Goal: Check status: Check status

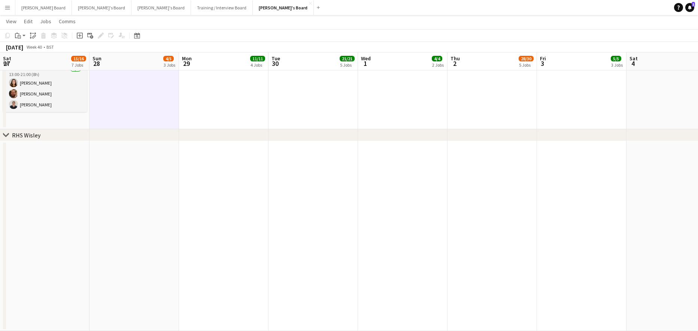
scroll to position [0, 238]
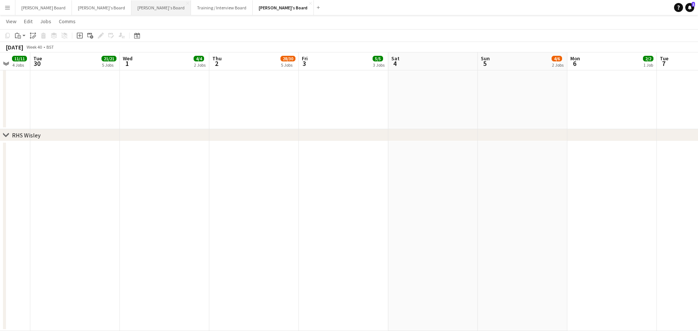
click at [131, 6] on button "Thomasina's Board Close" at bounding box center [161, 7] width 60 height 15
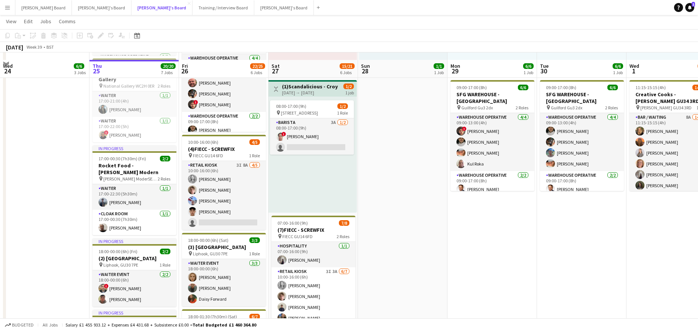
scroll to position [150, 0]
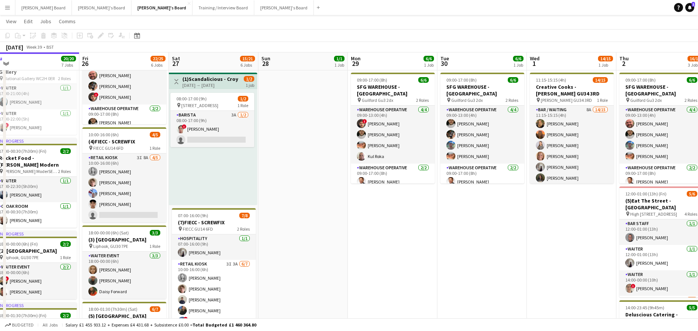
drag, startPoint x: 484, startPoint y: 228, endPoint x: 399, endPoint y: 241, distance: 86.1
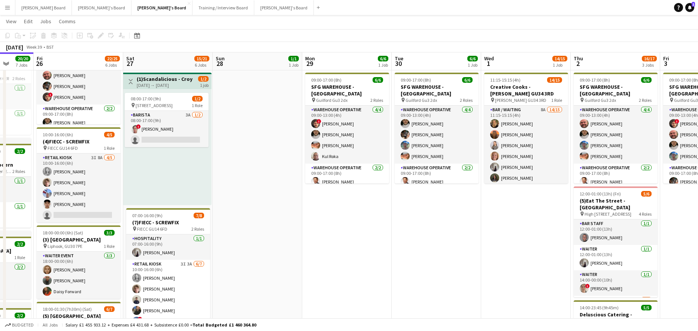
scroll to position [0, 264]
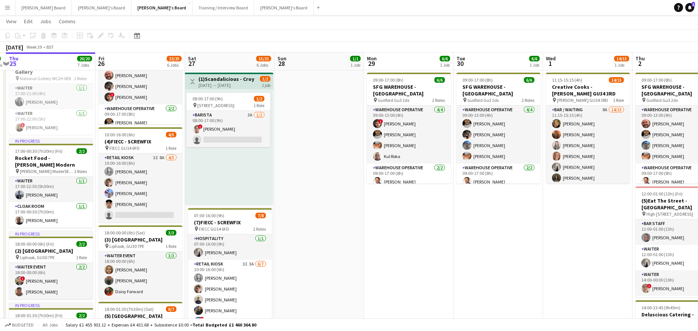
drag, startPoint x: 476, startPoint y: 232, endPoint x: 402, endPoint y: 234, distance: 73.8
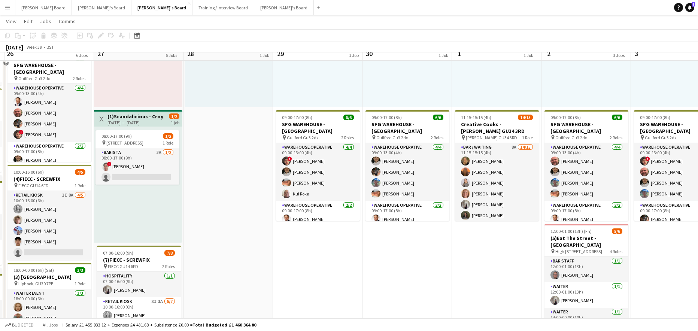
scroll to position [100, 0]
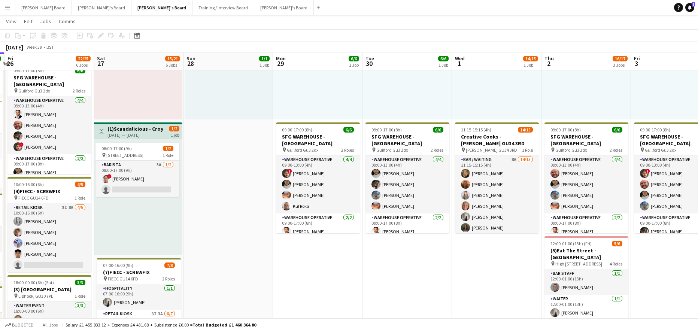
click at [245, 207] on app-date-cell "Toggle View Golden Fords Cafe - GU4 8AW 28-09-2025 → 12-10-2025 4/4 4 jobs 08:0…" at bounding box center [227, 273] width 89 height 578
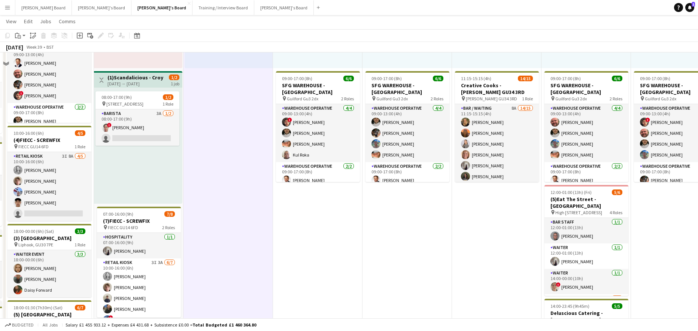
scroll to position [200, 0]
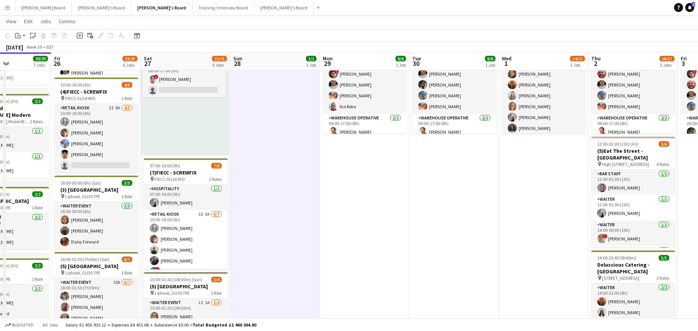
drag, startPoint x: 216, startPoint y: 216, endPoint x: 263, endPoint y: 221, distance: 47.5
click at [263, 221] on app-calendar-viewport "Tue 23 1/1 1 Job Wed 24 6/6 3 Jobs Thu 25 20/20 7 Jobs Fri 26 22/25 6 Jobs Sat …" at bounding box center [349, 315] width 698 height 970
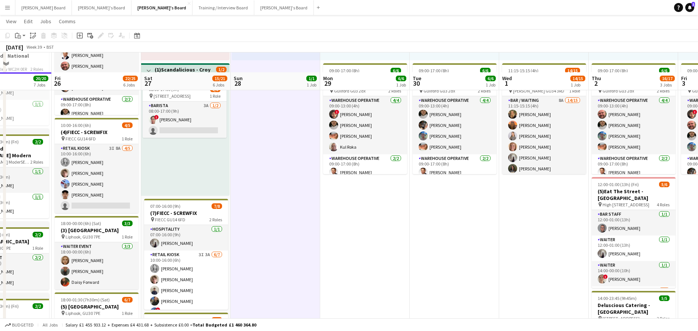
scroll to position [150, 0]
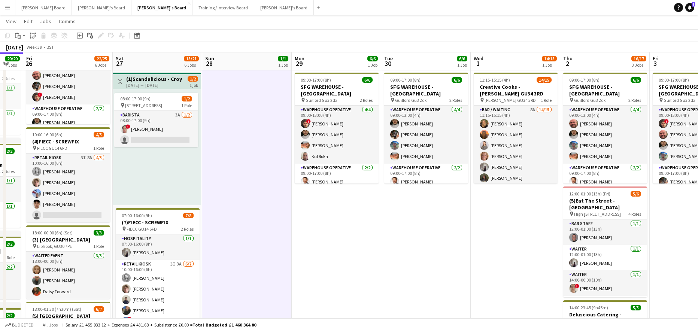
drag, startPoint x: 522, startPoint y: 260, endPoint x: 404, endPoint y: 259, distance: 118.7
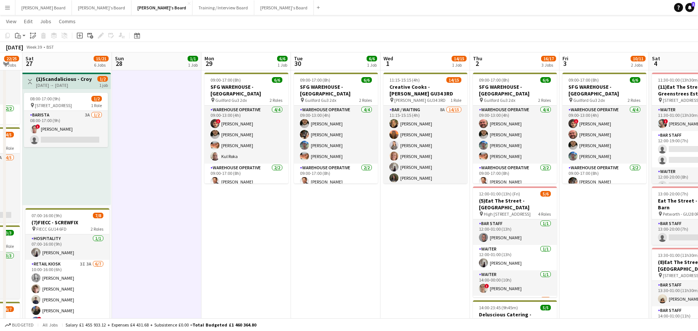
scroll to position [0, 308]
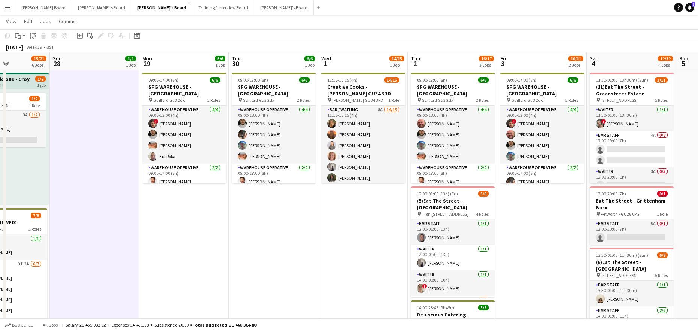
drag, startPoint x: 502, startPoint y: 163, endPoint x: 440, endPoint y: 174, distance: 63.2
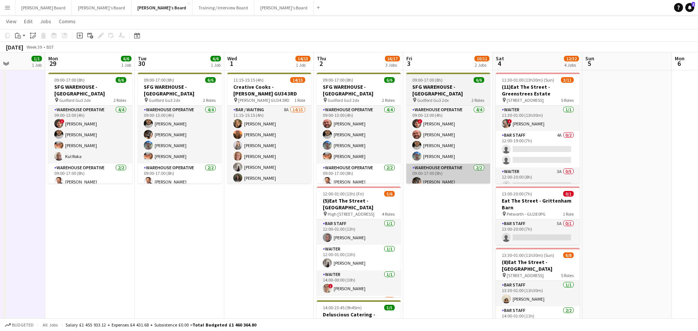
drag, startPoint x: 440, startPoint y: 161, endPoint x: 432, endPoint y: 162, distance: 8.0
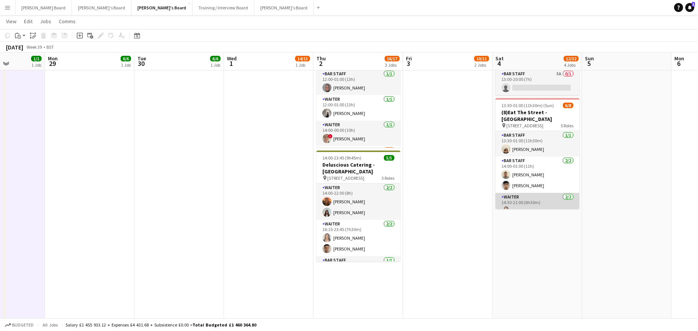
scroll to position [50, 0]
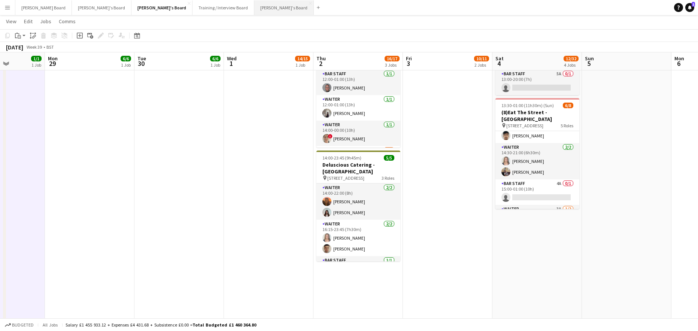
click at [254, 10] on button "Jakub's Board Close" at bounding box center [284, 7] width 60 height 15
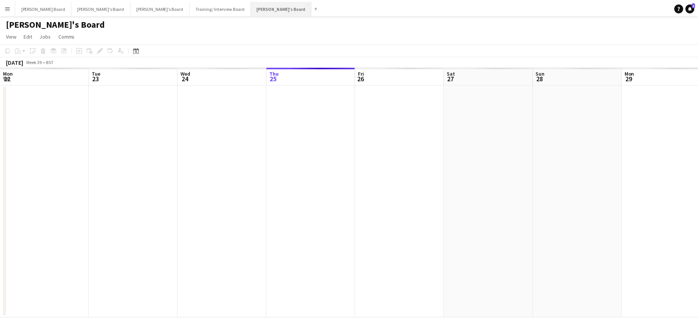
scroll to position [0, 179]
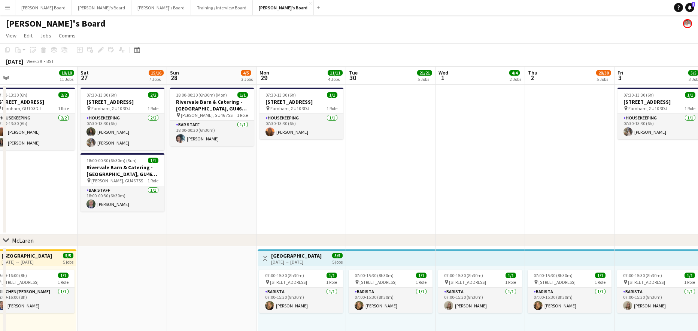
drag, startPoint x: 490, startPoint y: 168, endPoint x: 292, endPoint y: 166, distance: 198.4
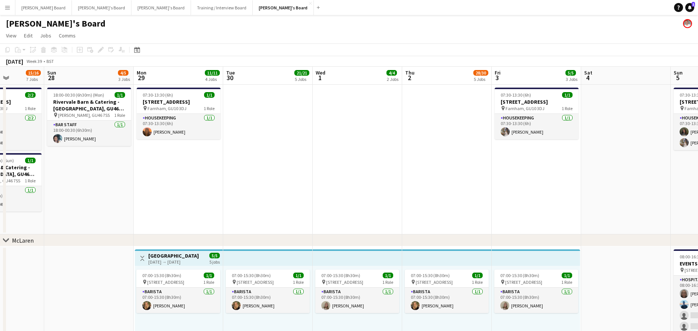
drag, startPoint x: 464, startPoint y: 178, endPoint x: 348, endPoint y: 180, distance: 116.1
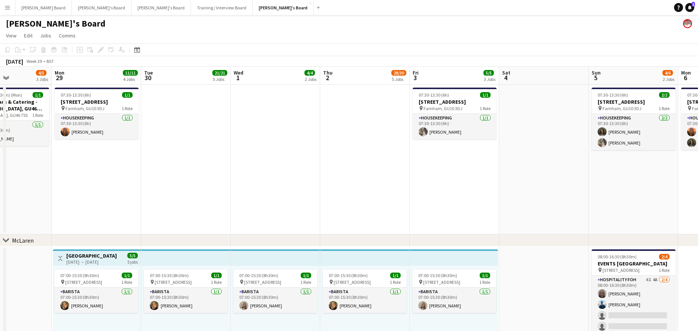
drag, startPoint x: 446, startPoint y: 177, endPoint x: 382, endPoint y: 179, distance: 64.1
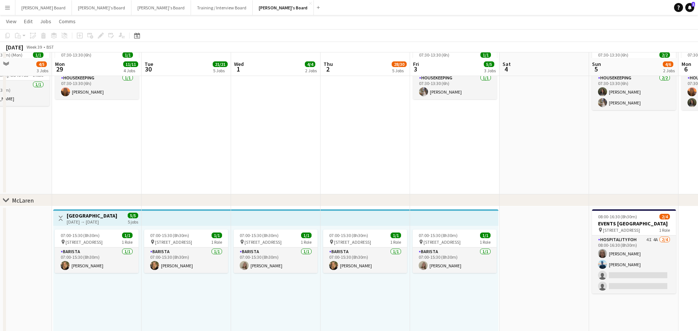
scroll to position [50, 0]
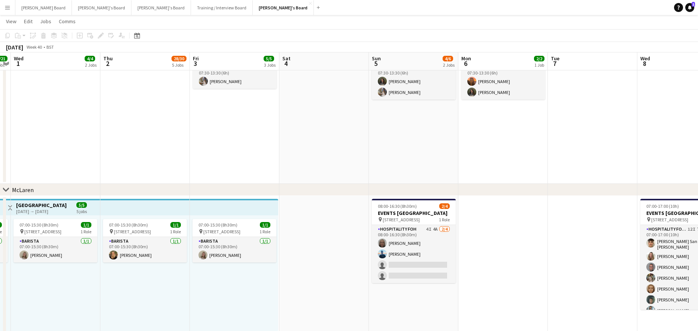
drag, startPoint x: 571, startPoint y: 265, endPoint x: 351, endPoint y: 266, distance: 220.2
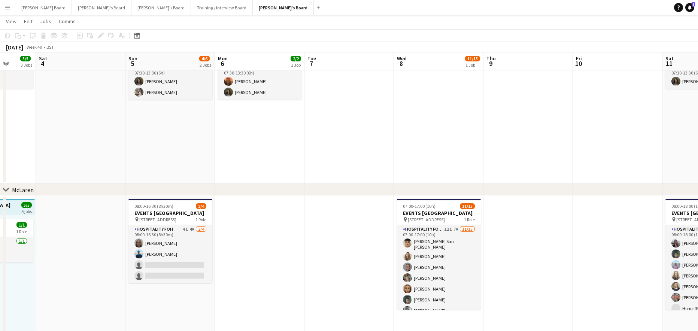
scroll to position [0, 232]
drag, startPoint x: 511, startPoint y: 243, endPoint x: 292, endPoint y: 229, distance: 219.1
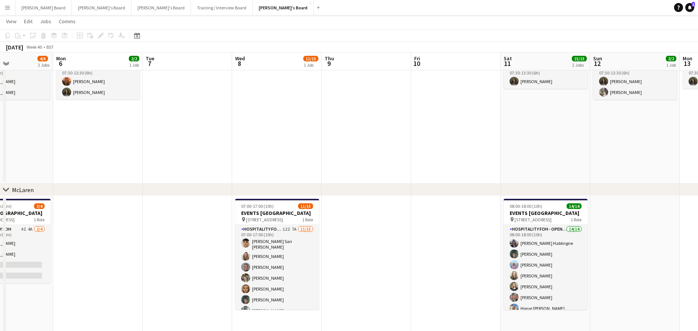
drag, startPoint x: 507, startPoint y: 232, endPoint x: 341, endPoint y: 219, distance: 167.1
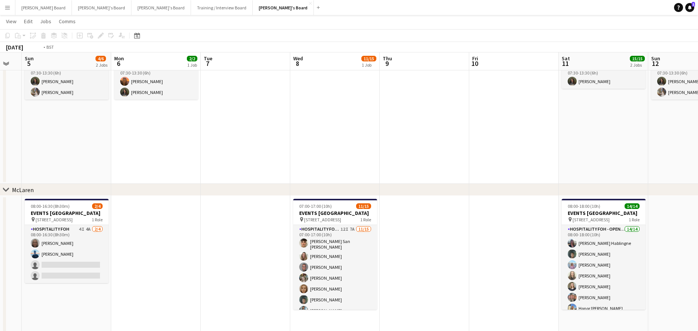
drag, startPoint x: 492, startPoint y: 171, endPoint x: 386, endPoint y: 172, distance: 106.0
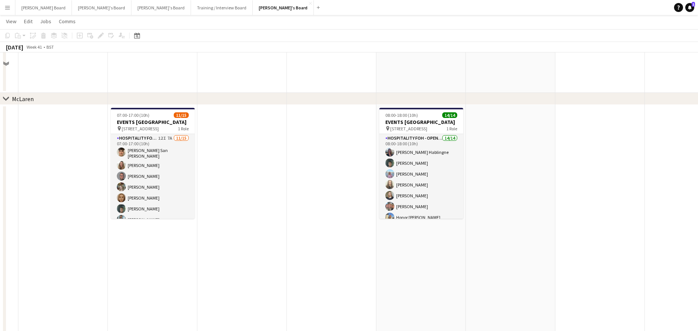
scroll to position [250, 0]
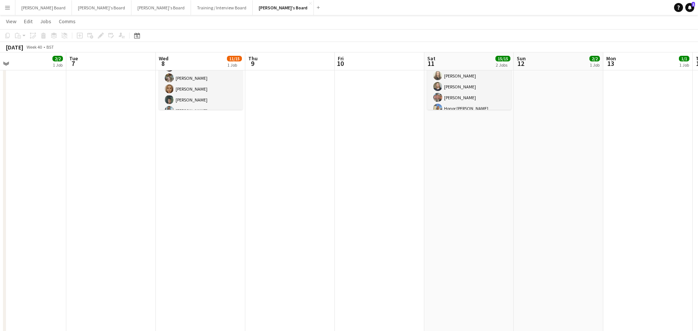
drag, startPoint x: 192, startPoint y: 207, endPoint x: 207, endPoint y: 204, distance: 14.5
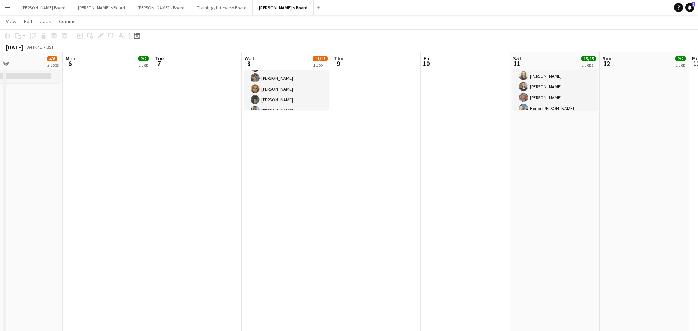
drag, startPoint x: 261, startPoint y: 202, endPoint x: 286, endPoint y: 203, distance: 25.5
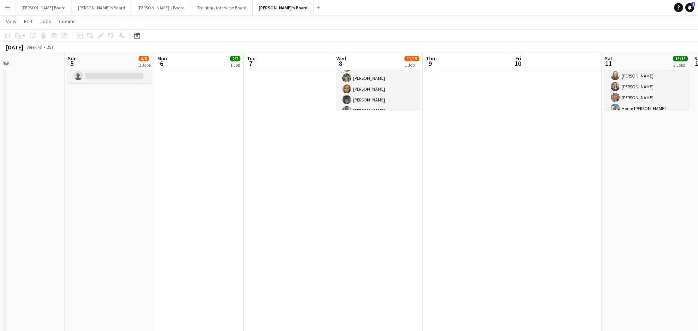
drag, startPoint x: 316, startPoint y: 200, endPoint x: 367, endPoint y: 203, distance: 51.4
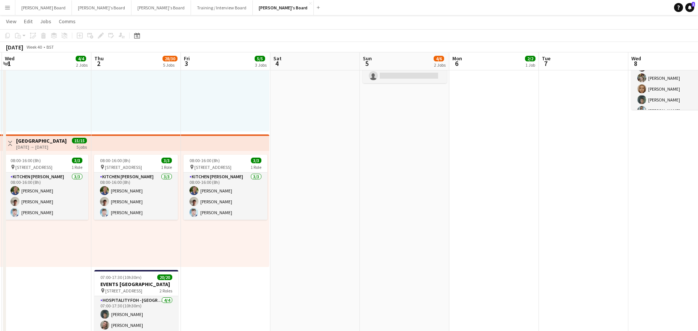
scroll to position [0, 177]
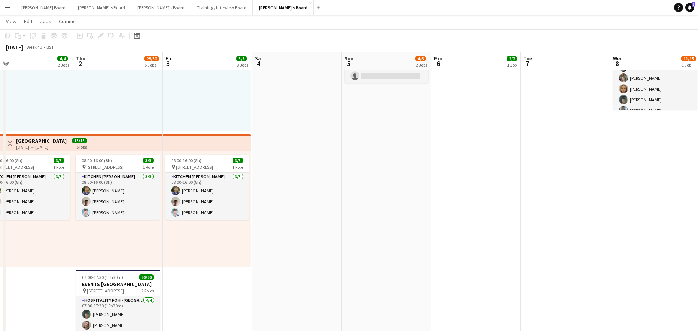
drag, startPoint x: 351, startPoint y: 242, endPoint x: 469, endPoint y: 253, distance: 118.4
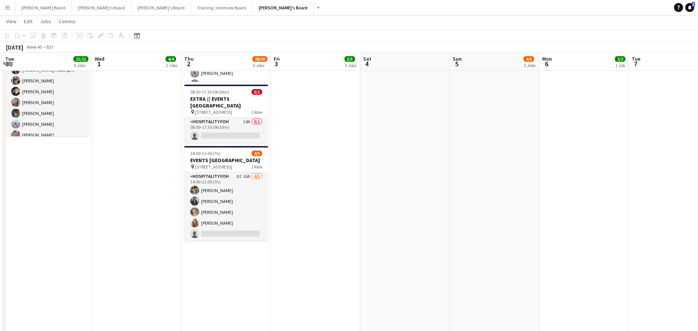
scroll to position [549, 0]
drag, startPoint x: 419, startPoint y: 229, endPoint x: 430, endPoint y: 228, distance: 11.3
click at [429, 228] on app-calendar-viewport "Sun 28 4/5 3 Jobs Mon 29 11/11 4 Jobs Tue 30 21/21 5 Jobs Wed 1 4/4 2 Jobs Thu …" at bounding box center [349, 229] width 698 height 1499
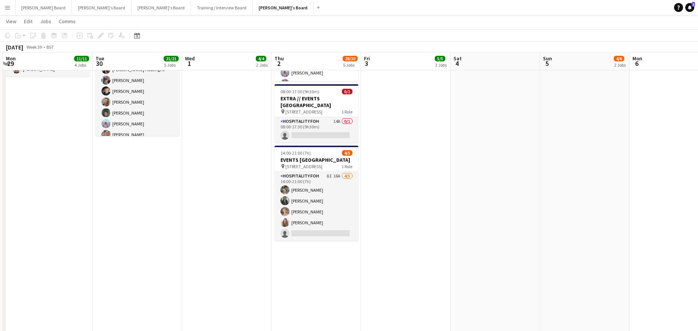
scroll to position [0, 157]
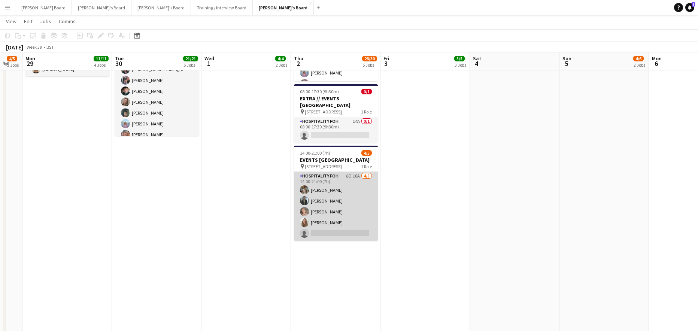
click at [360, 233] on app-card-role "Hospitality FOH 8I 16A 4/5 14:00-21:00 (7h) Abigail Hodkinson Muhammad Imad Mil…" at bounding box center [336, 206] width 84 height 69
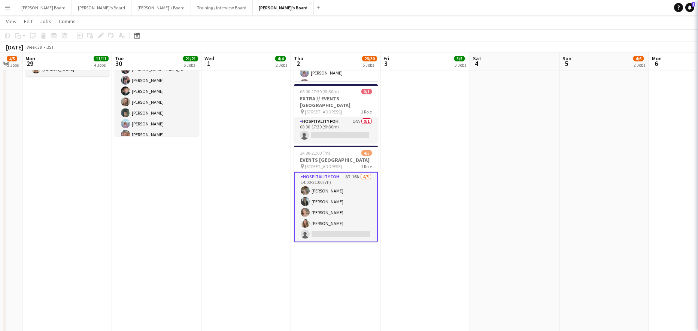
scroll to position [0, 155]
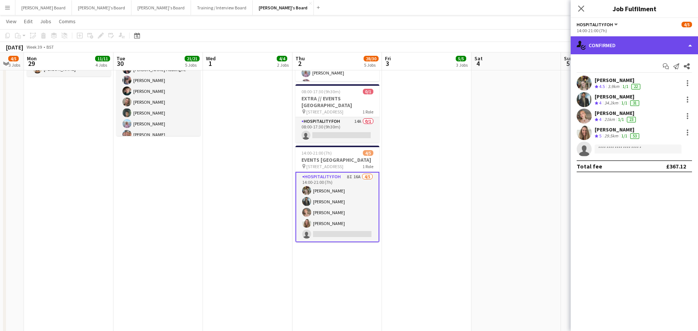
click at [632, 39] on div "single-neutral-actions-check-2 Confirmed" at bounding box center [634, 45] width 127 height 18
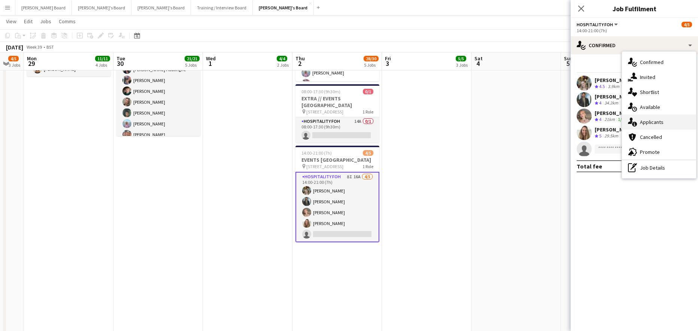
click at [660, 128] on div "single-neutral-actions-information Applicants" at bounding box center [659, 122] width 74 height 15
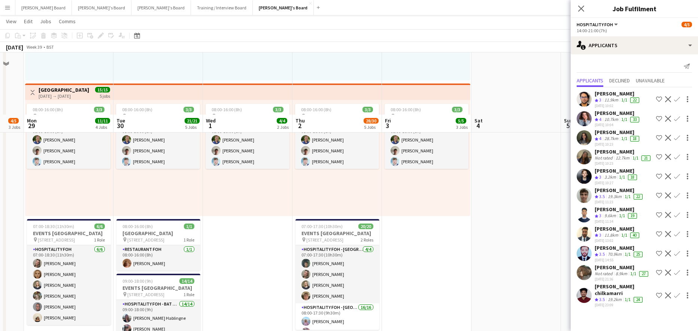
scroll to position [300, 0]
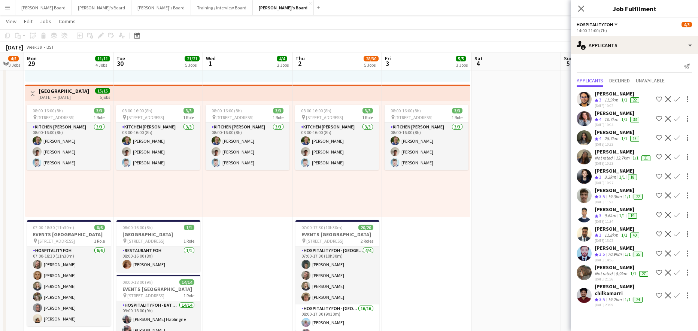
click at [613, 116] on div "10.7km" at bounding box center [611, 119] width 17 height 6
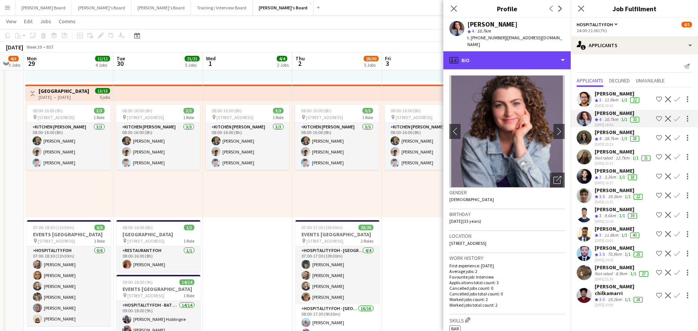
click at [498, 59] on div "profile Bio" at bounding box center [506, 60] width 127 height 18
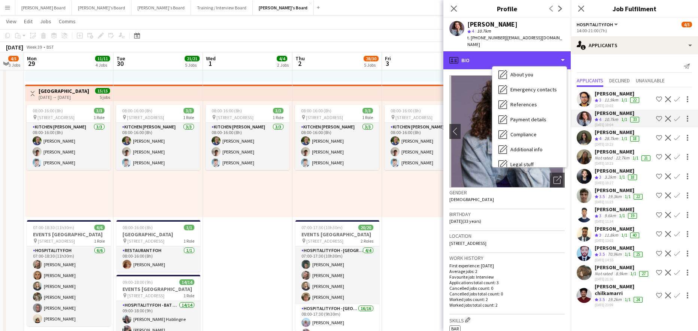
scroll to position [115, 0]
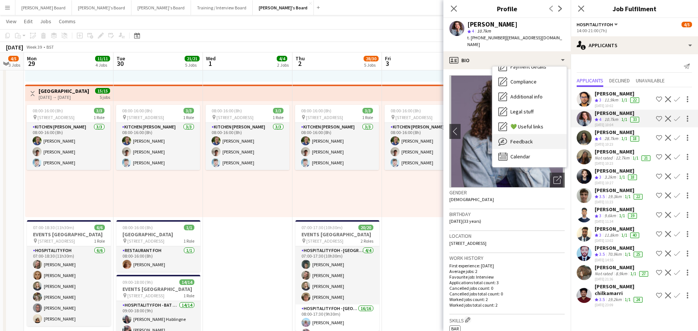
click at [528, 138] on span "Feedback" at bounding box center [521, 141] width 22 height 7
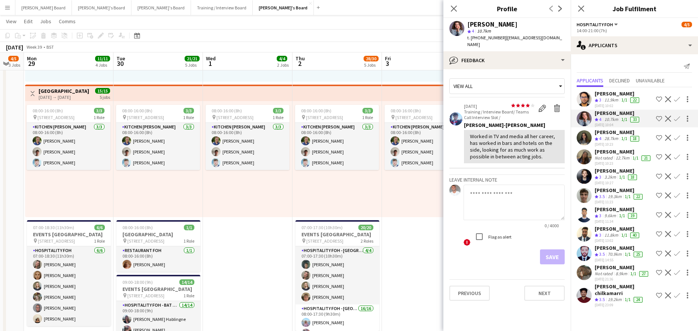
click at [618, 130] on div "[PERSON_NAME]" at bounding box center [618, 132] width 46 height 7
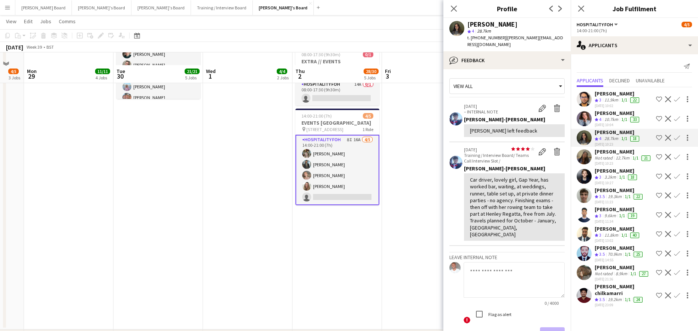
scroll to position [599, 0]
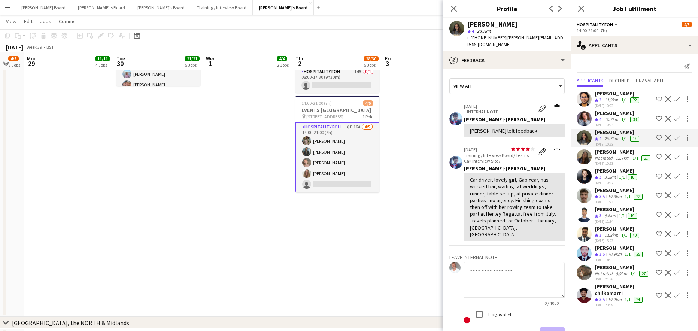
click at [598, 136] on div "Crew rating 4" at bounding box center [599, 139] width 8 height 6
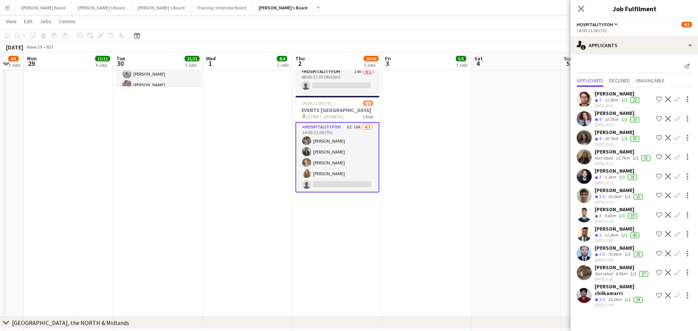
click at [600, 142] on div "25-09-2025 10:23" at bounding box center [618, 144] width 46 height 5
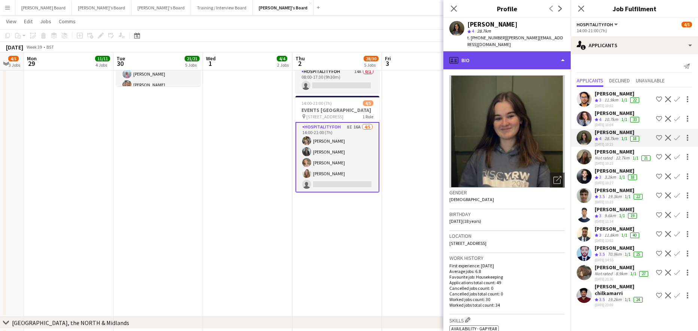
click at [497, 57] on div "profile Bio" at bounding box center [506, 60] width 127 height 18
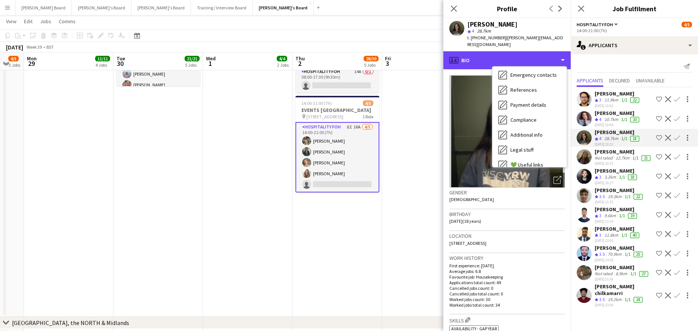
scroll to position [115, 0]
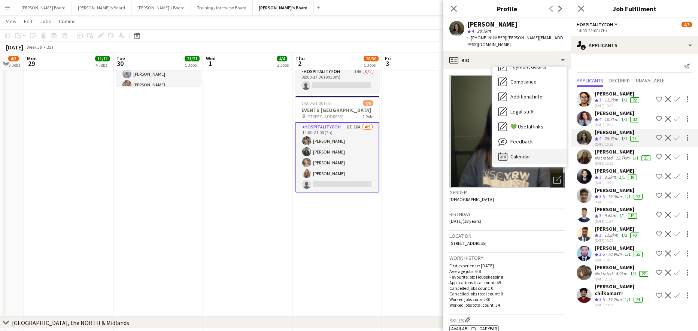
click at [523, 153] on span "Calendar" at bounding box center [520, 156] width 20 height 7
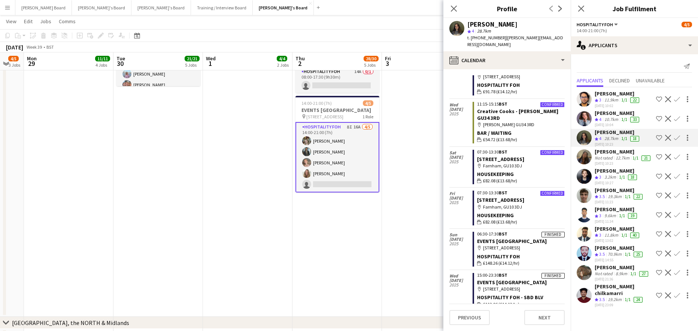
scroll to position [499, 0]
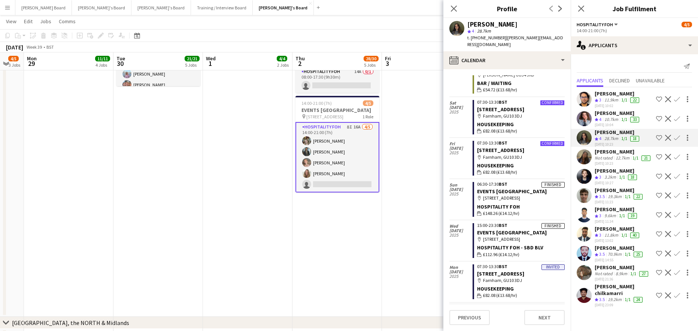
click at [674, 135] on app-icon "Confirm" at bounding box center [677, 138] width 6 height 6
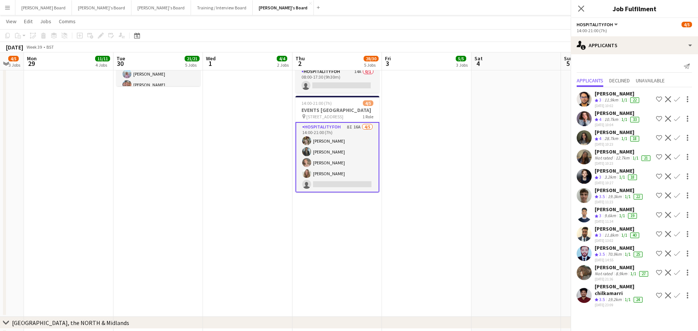
scroll to position [0, 0]
click at [670, 134] on div "Devadhathan Pothabuchirakal Crew rating 3 11.9km 1/1 22 25-09-2025 10:02 Shortl…" at bounding box center [634, 198] width 127 height 222
click at [675, 141] on app-icon "Confirm" at bounding box center [677, 138] width 6 height 6
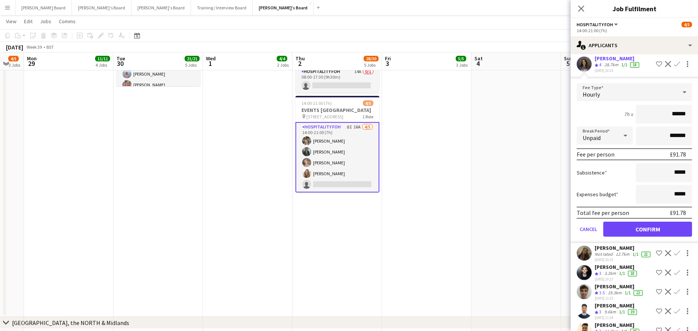
scroll to position [100, 0]
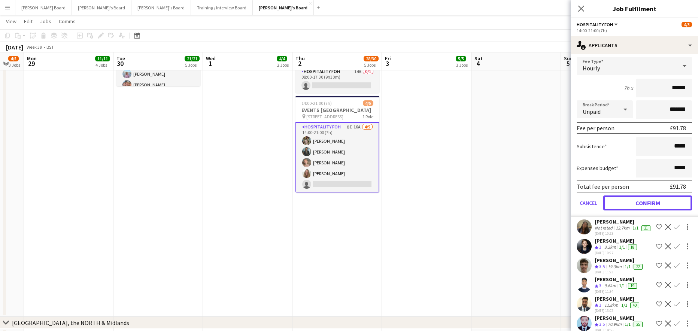
drag, startPoint x: 634, startPoint y: 205, endPoint x: 626, endPoint y: 206, distance: 7.9
click at [633, 205] on button "Confirm" at bounding box center [647, 202] width 89 height 15
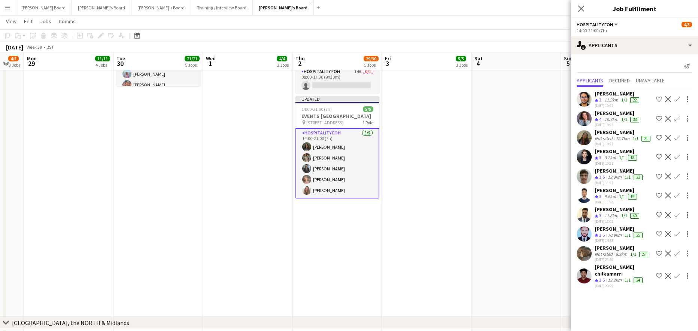
scroll to position [0, 0]
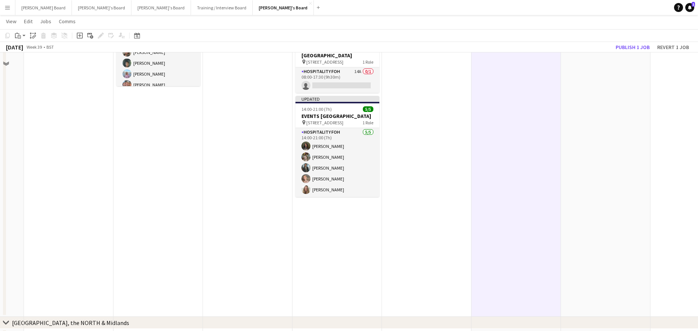
scroll to position [449, 0]
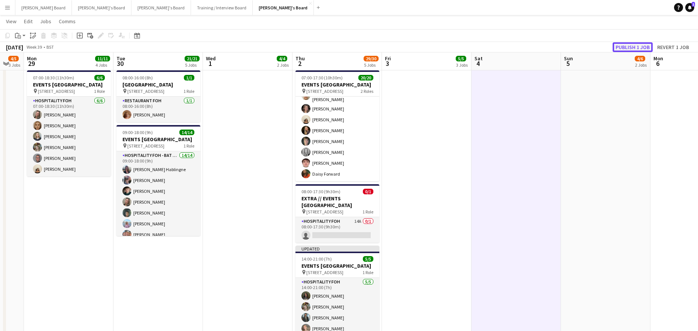
click at [628, 48] on button "Publish 1 job" at bounding box center [633, 47] width 40 height 10
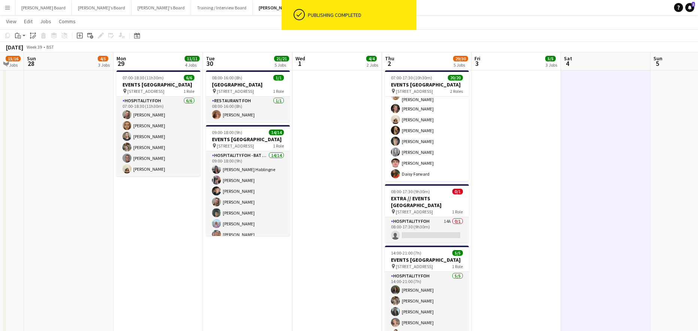
scroll to position [0, 209]
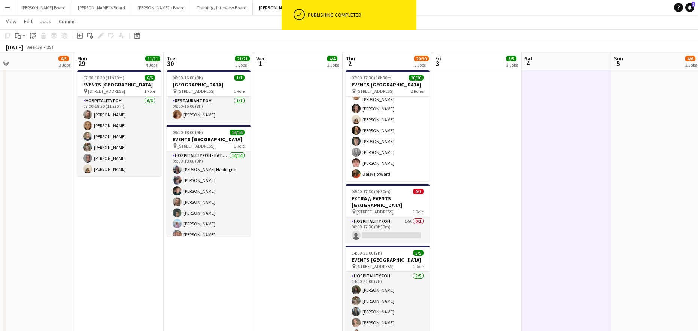
drag, startPoint x: 576, startPoint y: 194, endPoint x: 630, endPoint y: 192, distance: 53.9
click at [632, 192] on app-calendar-viewport "Fri 26 18/18 11 Jobs Sat 27 15/16 7 Jobs Sun 28 4/5 3 Jobs Mon 29 11/11 4 Jobs …" at bounding box center [349, 329] width 698 height 1499
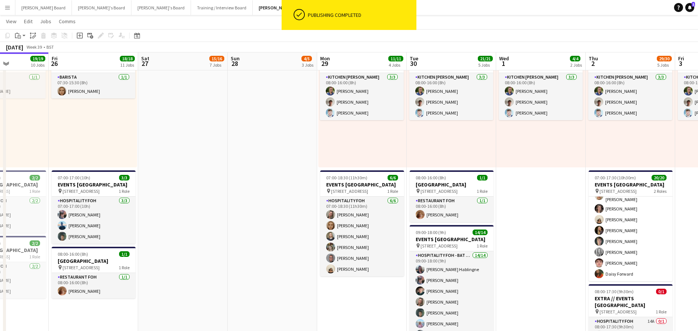
scroll to position [0, 152]
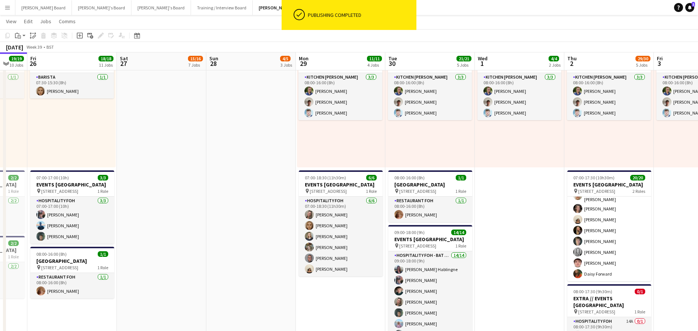
drag, startPoint x: 136, startPoint y: 216, endPoint x: 282, endPoint y: 222, distance: 146.5
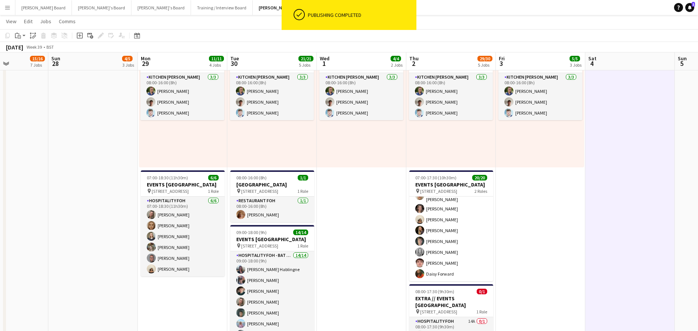
drag, startPoint x: 490, startPoint y: 218, endPoint x: 330, endPoint y: 210, distance: 160.8
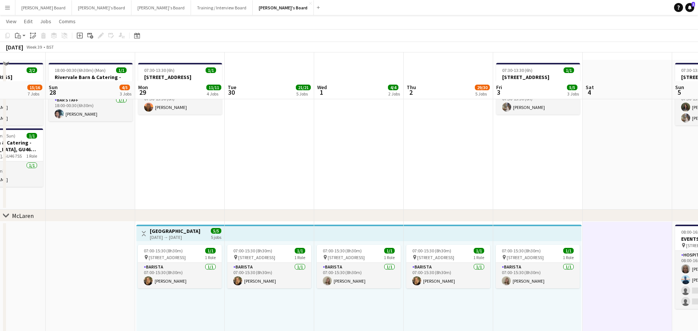
scroll to position [0, 0]
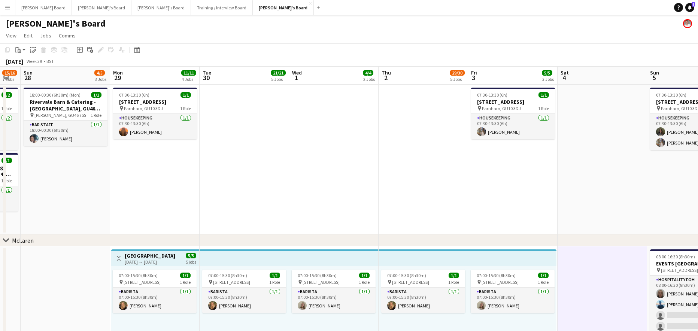
drag, startPoint x: 611, startPoint y: 260, endPoint x: 493, endPoint y: 252, distance: 118.3
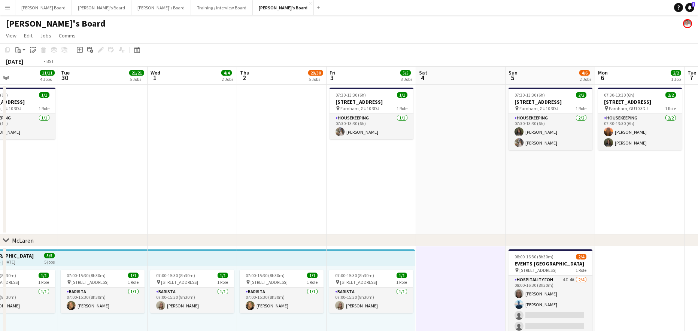
drag, startPoint x: 528, startPoint y: 260, endPoint x: 461, endPoint y: 249, distance: 68.3
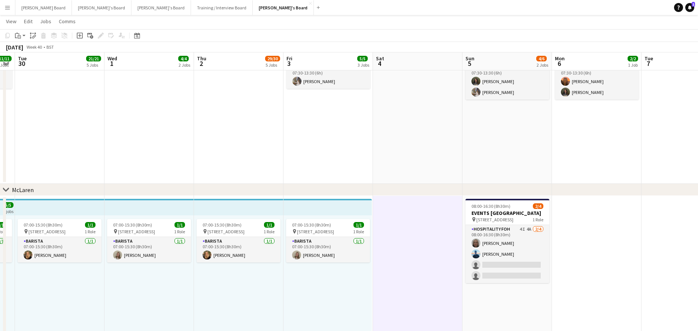
scroll to position [0, 277]
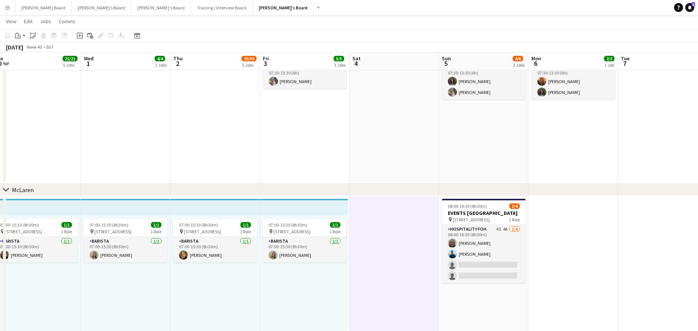
drag, startPoint x: 616, startPoint y: 278, endPoint x: 572, endPoint y: 291, distance: 44.8
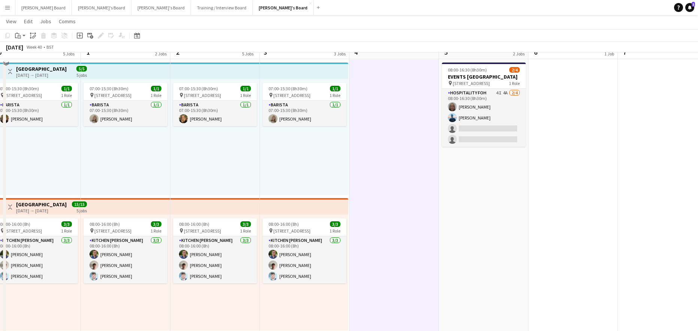
scroll to position [300, 0]
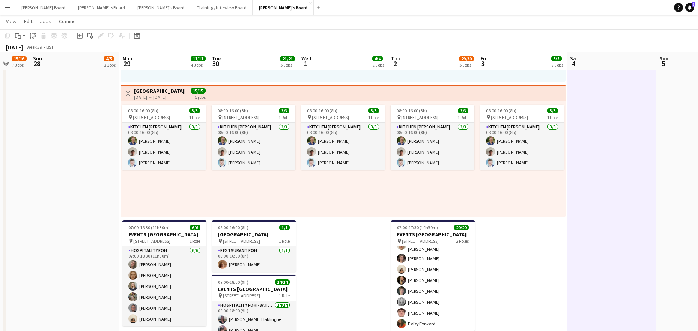
drag, startPoint x: 282, startPoint y: 247, endPoint x: 534, endPoint y: 219, distance: 253.5
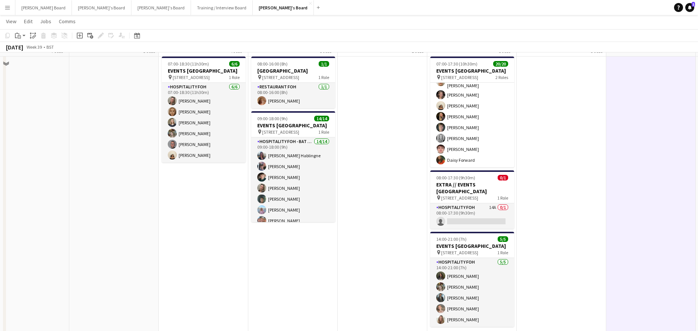
scroll to position [449, 0]
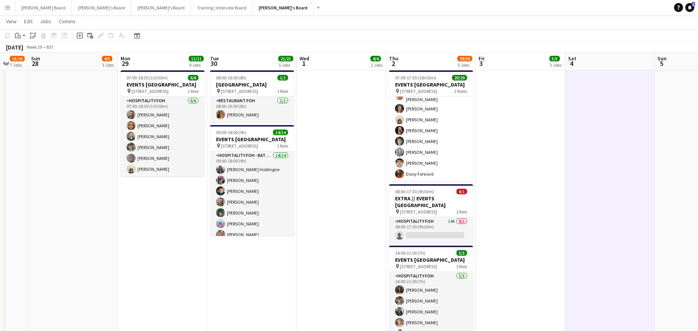
drag, startPoint x: 625, startPoint y: 231, endPoint x: 564, endPoint y: 229, distance: 60.7
click at [565, 231] on app-calendar-viewport "Thu 25 19/19 10 Jobs Fri 26 18/18 11 Jobs Sat 27 15/16 7 Jobs Sun 28 4/5 3 Jobs…" at bounding box center [349, 329] width 698 height 1499
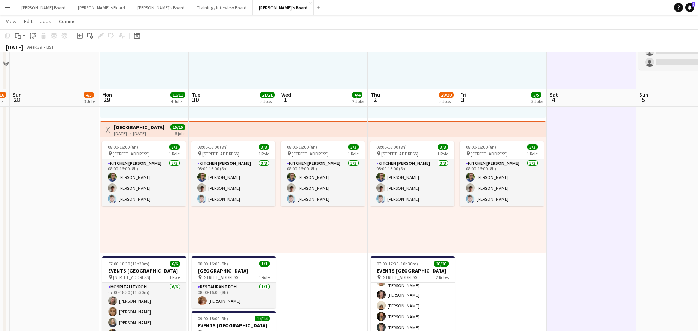
scroll to position [250, 0]
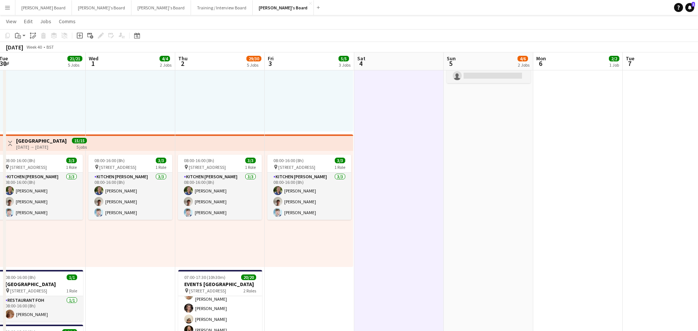
drag, startPoint x: 598, startPoint y: 222, endPoint x: 356, endPoint y: 219, distance: 241.5
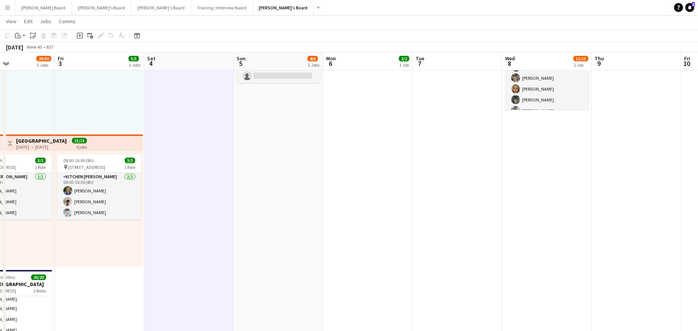
scroll to position [0, 249]
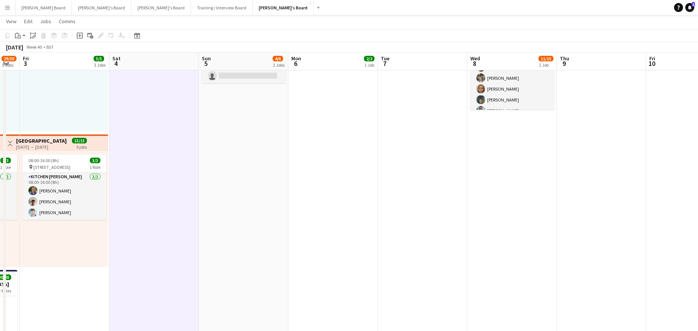
drag, startPoint x: 408, startPoint y: 214, endPoint x: 371, endPoint y: 214, distance: 36.7
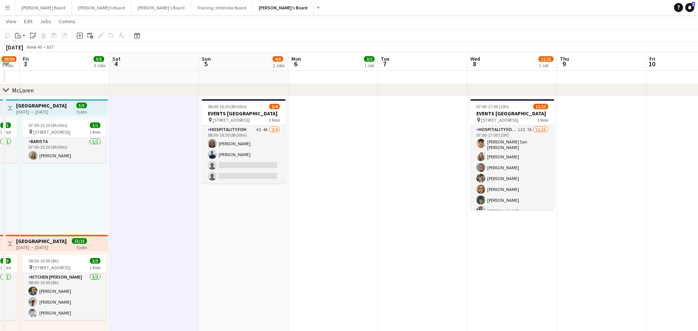
scroll to position [150, 0]
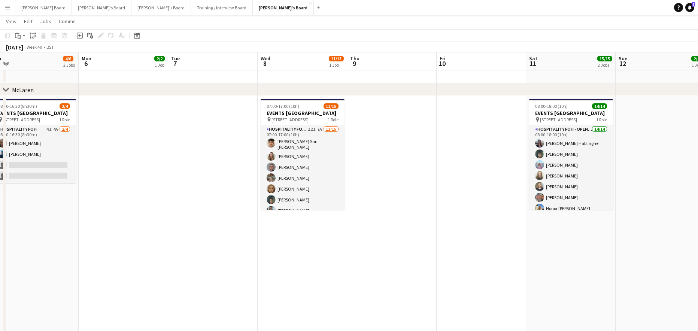
drag, startPoint x: 537, startPoint y: 259, endPoint x: 522, endPoint y: 266, distance: 16.4
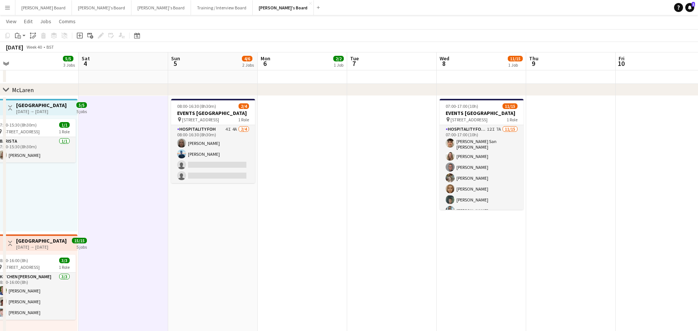
scroll to position [0, 176]
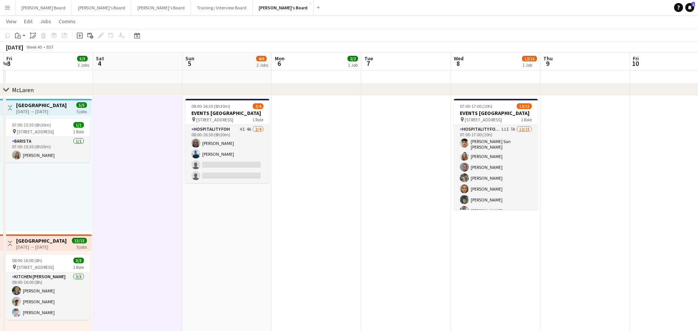
drag, startPoint x: 678, startPoint y: 177, endPoint x: 661, endPoint y: 181, distance: 17.2
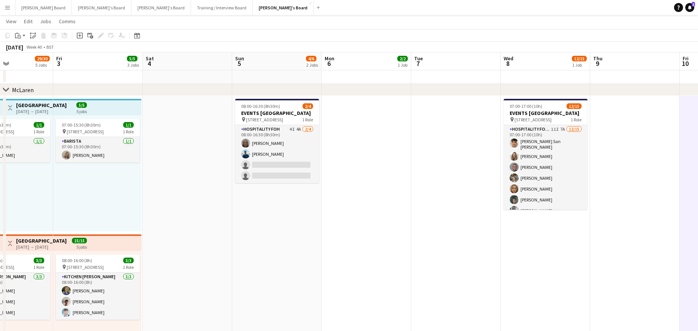
scroll to position [0, 204]
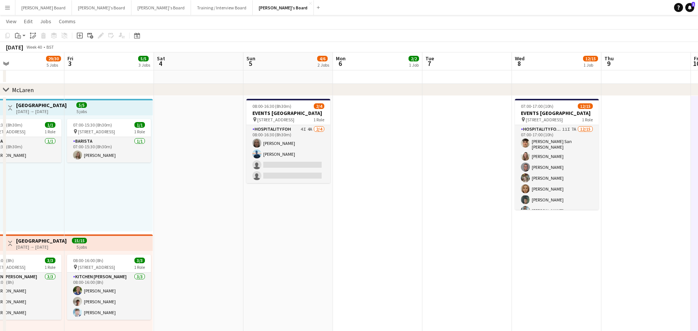
drag, startPoint x: 253, startPoint y: 252, endPoint x: 264, endPoint y: 250, distance: 11.5
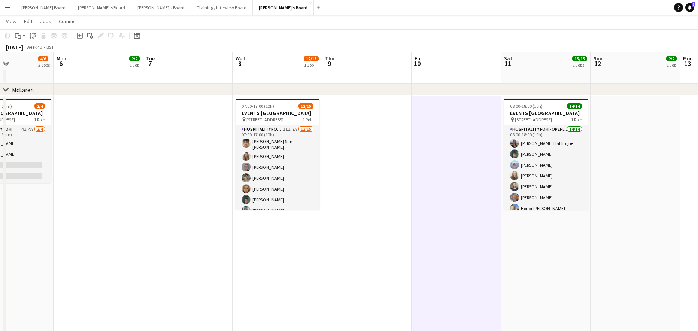
drag, startPoint x: 484, startPoint y: 213, endPoint x: 166, endPoint y: 222, distance: 318.4
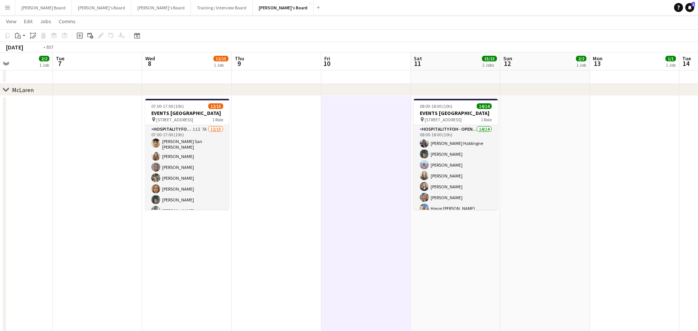
drag, startPoint x: 350, startPoint y: 244, endPoint x: 172, endPoint y: 223, distance: 179.9
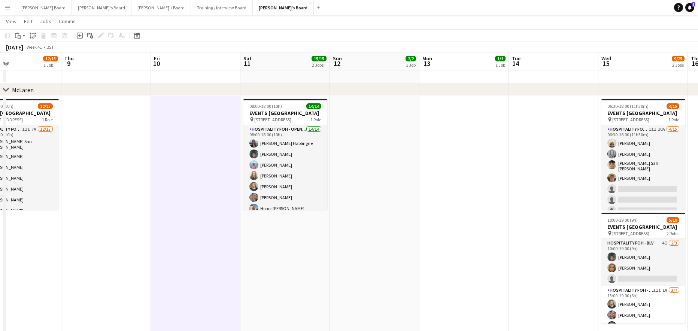
drag, startPoint x: 472, startPoint y: 257, endPoint x: 256, endPoint y: 251, distance: 216.1
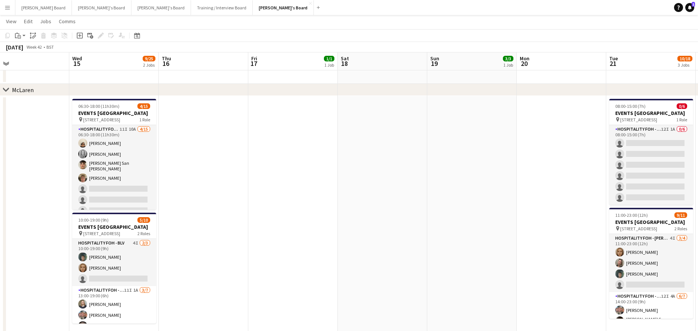
drag, startPoint x: 523, startPoint y: 276, endPoint x: 245, endPoint y: 284, distance: 277.6
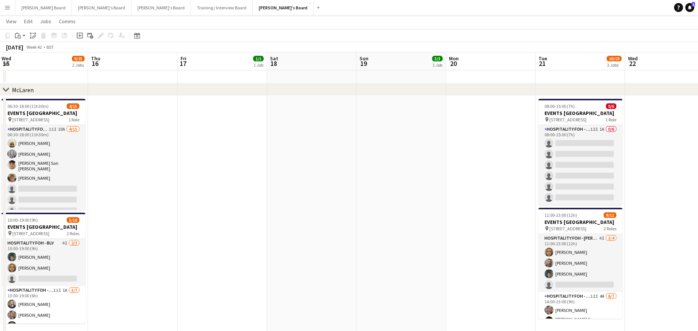
drag, startPoint x: 362, startPoint y: 273, endPoint x: 372, endPoint y: 270, distance: 9.7
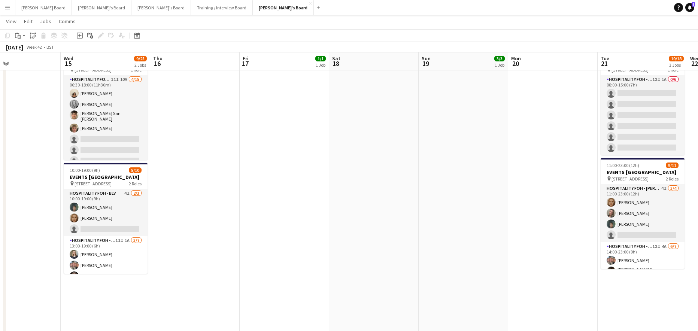
scroll to position [0, 206]
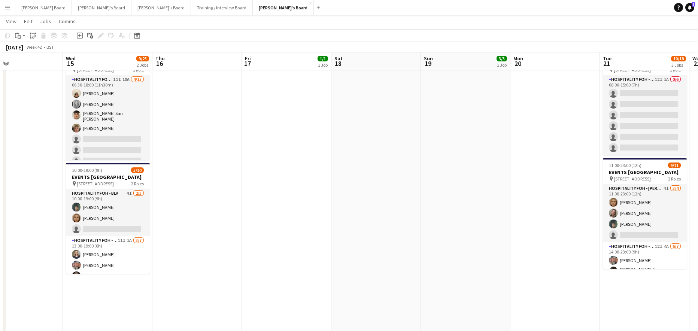
drag, startPoint x: 371, startPoint y: 248, endPoint x: 452, endPoint y: 246, distance: 81.7
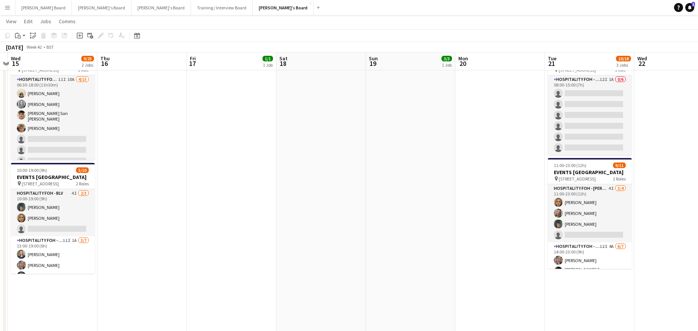
drag, startPoint x: 449, startPoint y: 251, endPoint x: 382, endPoint y: 254, distance: 67.8
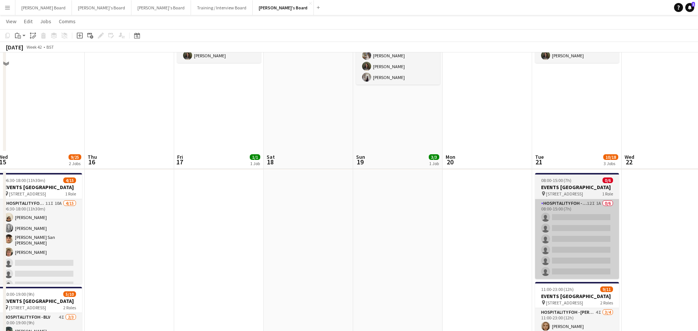
scroll to position [50, 0]
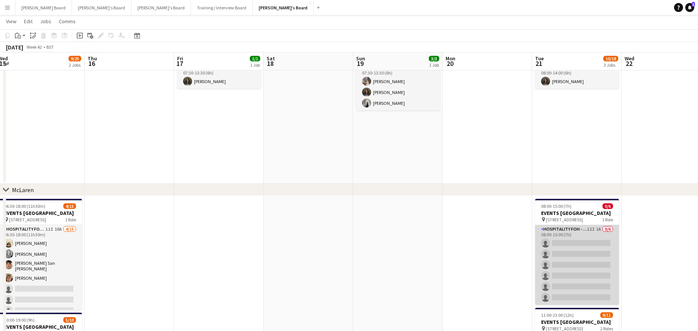
click at [583, 257] on app-card-role "Hospitality FOH - TLC 12I 1A 0/6 08:00-15:00 (7h) single-neutral-actions single…" at bounding box center [577, 265] width 84 height 80
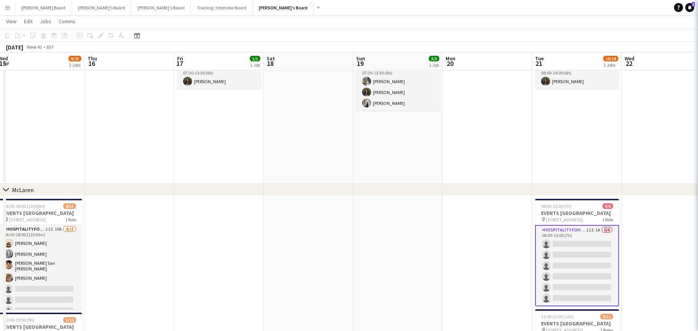
scroll to position [0, 273]
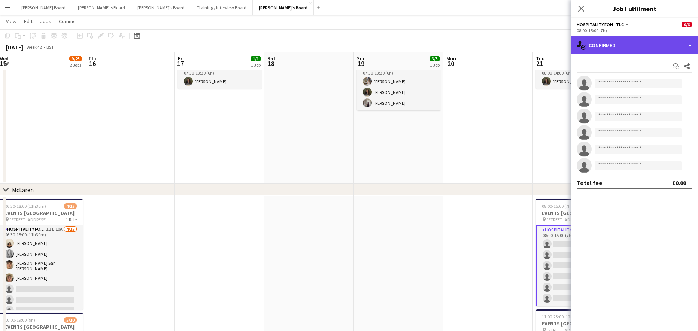
click at [622, 44] on div "single-neutral-actions-check-2 Confirmed" at bounding box center [634, 45] width 127 height 18
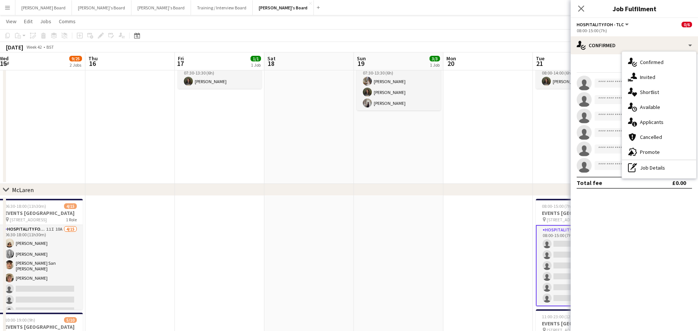
click at [653, 124] on span "Applicants" at bounding box center [652, 122] width 24 height 7
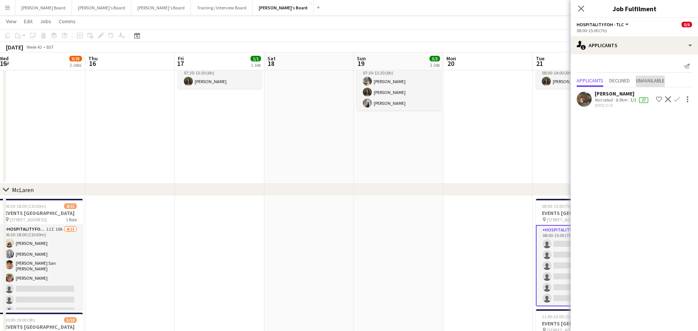
click at [649, 81] on span "Unavailable" at bounding box center [650, 80] width 29 height 5
click at [575, 67] on div "Applicants Declined Unavailable" at bounding box center [634, 66] width 127 height 12
click at [579, 66] on span "Applicants" at bounding box center [590, 65] width 27 height 5
click at [618, 79] on span "Declined" at bounding box center [619, 80] width 21 height 5
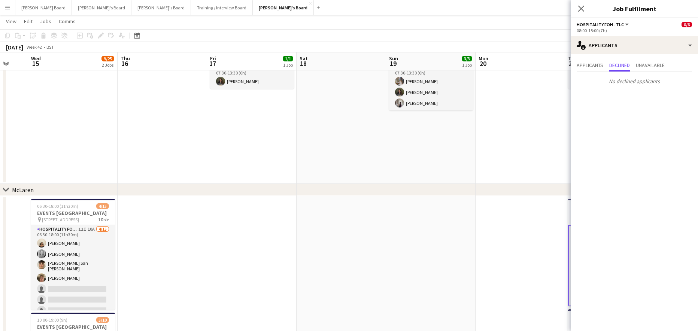
drag, startPoint x: 488, startPoint y: 233, endPoint x: 341, endPoint y: 253, distance: 148.9
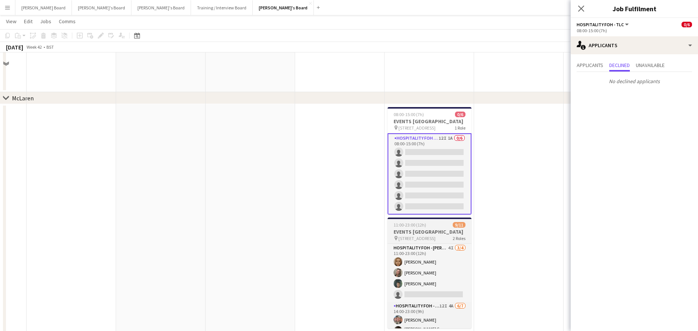
scroll to position [150, 0]
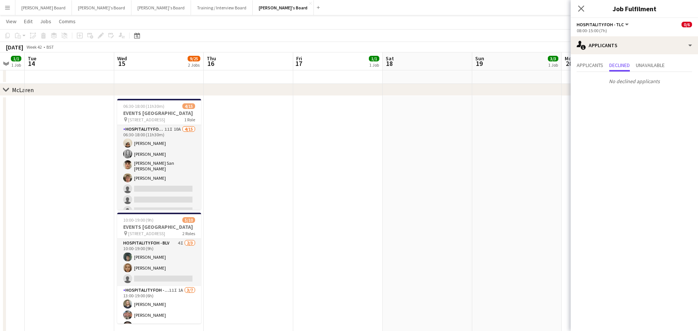
drag, startPoint x: 294, startPoint y: 237, endPoint x: 480, endPoint y: 215, distance: 187.4
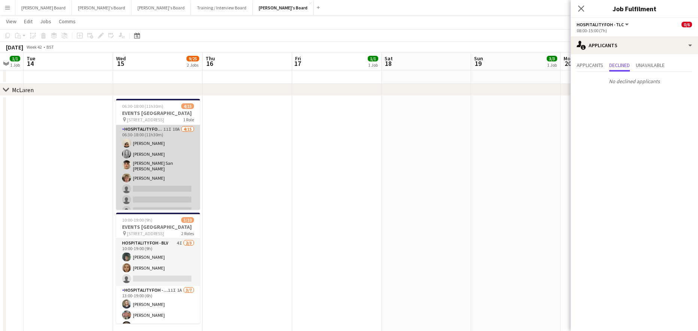
click at [177, 161] on app-card-role "Hospitality FOH - TLC 11I 10A 4/15 06:30-18:00 (11h30m) Sian Garland Madeleine …" at bounding box center [158, 215] width 84 height 180
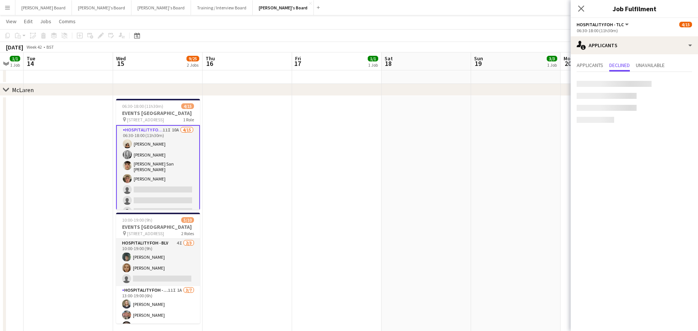
scroll to position [2, 0]
click at [586, 61] on div "Applicants Declined Unavailable No declined applicants" at bounding box center [634, 73] width 127 height 39
click at [586, 63] on span "Applicants" at bounding box center [590, 65] width 27 height 5
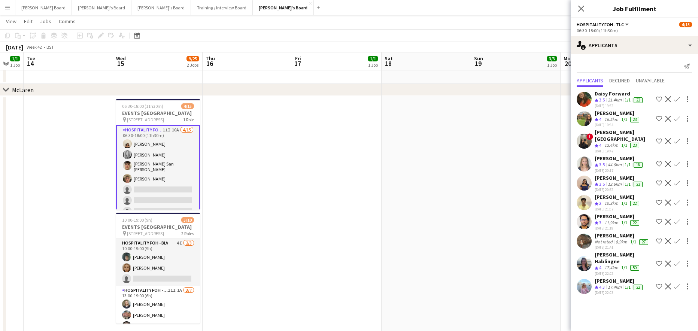
click at [678, 283] on button "Confirm" at bounding box center [676, 286] width 9 height 9
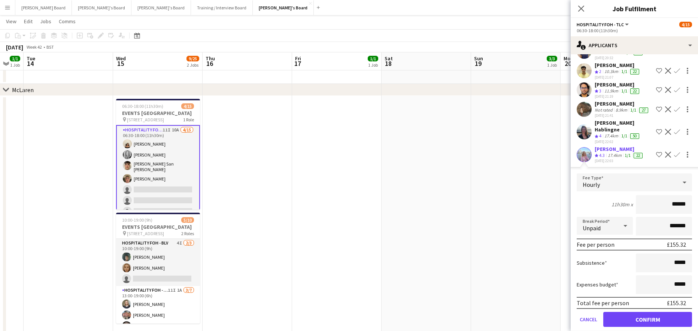
scroll to position [154, 0]
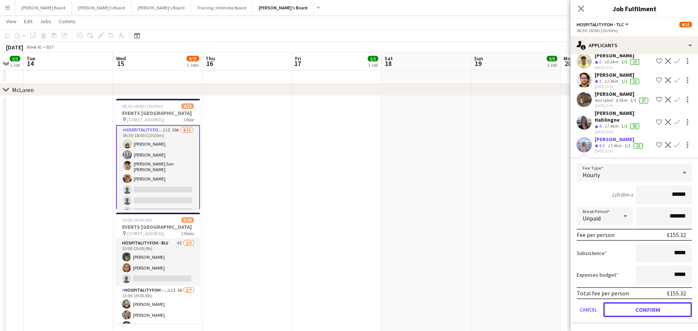
click at [642, 307] on button "Confirm" at bounding box center [647, 309] width 89 height 15
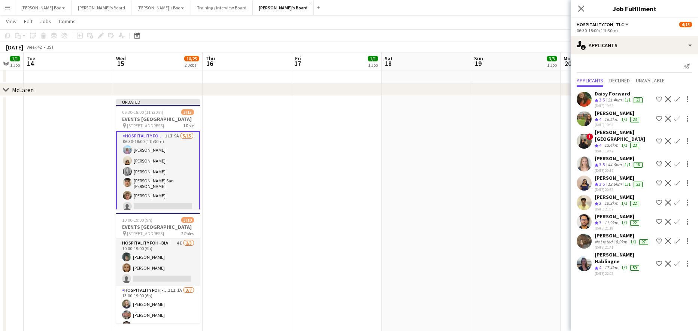
scroll to position [0, 0]
click at [678, 265] on app-icon "Confirm" at bounding box center [677, 264] width 6 height 6
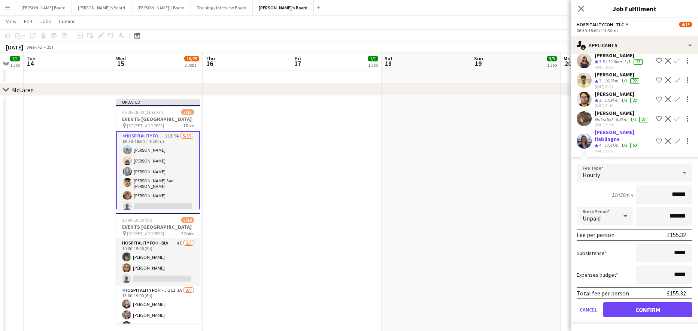
scroll to position [134, 0]
click at [640, 310] on button "Confirm" at bounding box center [647, 309] width 89 height 15
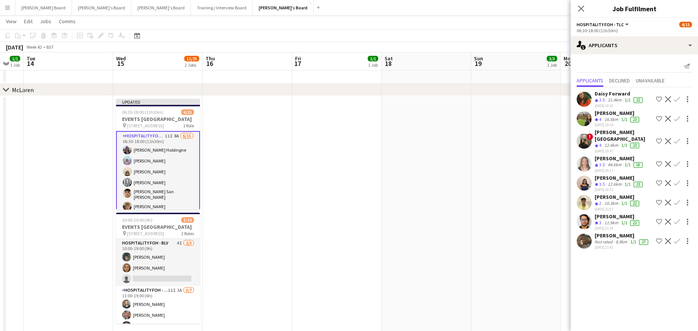
click at [677, 118] on app-icon "Confirm" at bounding box center [677, 119] width 6 height 6
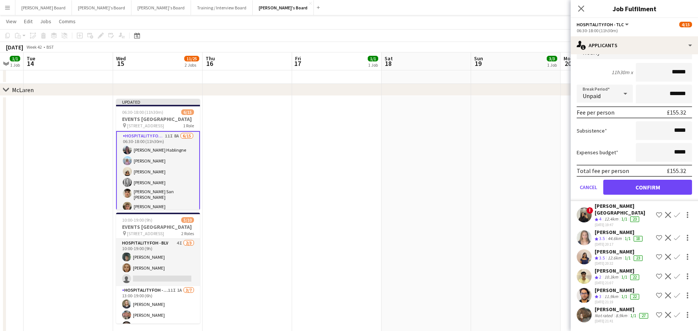
scroll to position [100, 0]
click at [640, 182] on button "Confirm" at bounding box center [647, 187] width 89 height 15
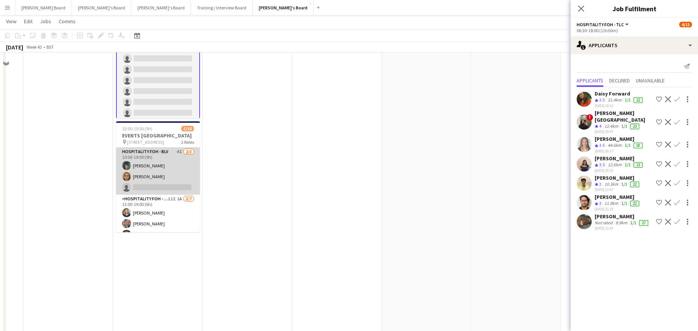
scroll to position [250, 0]
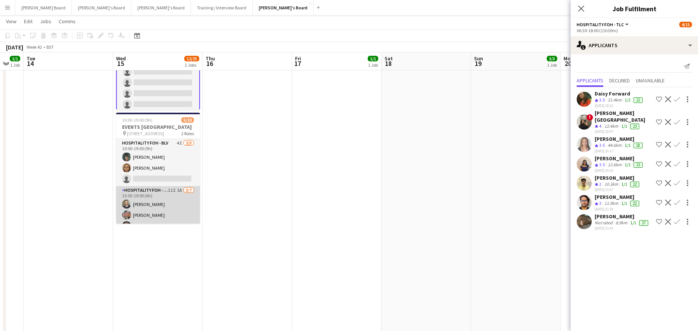
click at [173, 209] on app-card-role "Hospitality FOH - BLV 11I 1A 3/7 13:00-19:00 (6h) Sarah Richardson Elaine Louis…" at bounding box center [158, 231] width 84 height 91
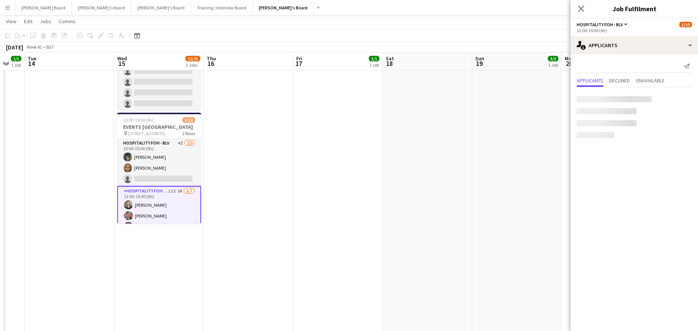
scroll to position [99, 0]
click at [651, 76] on span "Unavailable" at bounding box center [650, 81] width 29 height 11
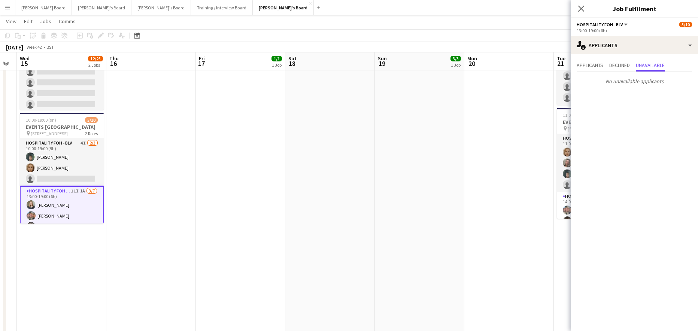
drag, startPoint x: 364, startPoint y: 219, endPoint x: 87, endPoint y: 233, distance: 277.1
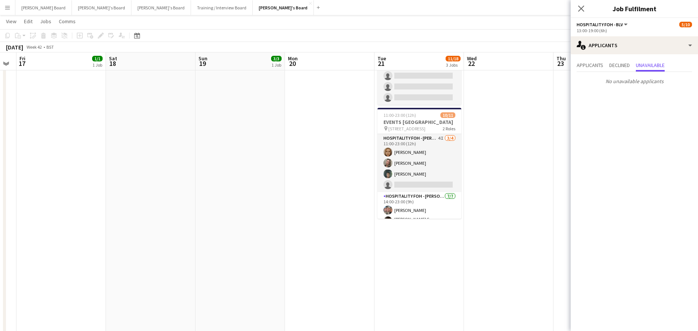
scroll to position [0, 300]
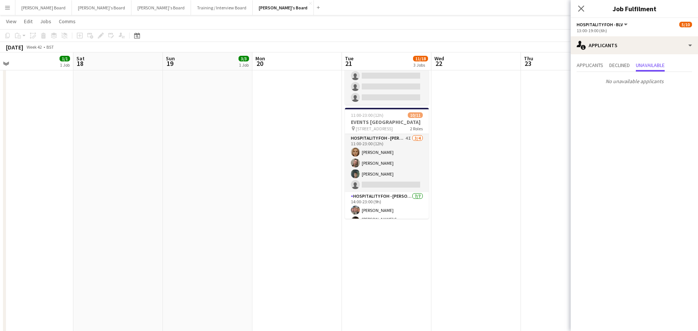
drag, startPoint x: 257, startPoint y: 231, endPoint x: 181, endPoint y: 239, distance: 76.4
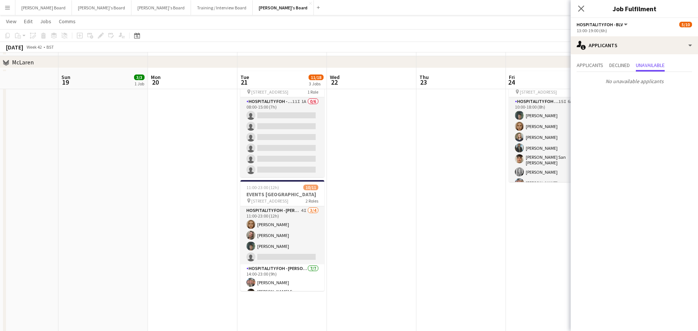
scroll to position [150, 0]
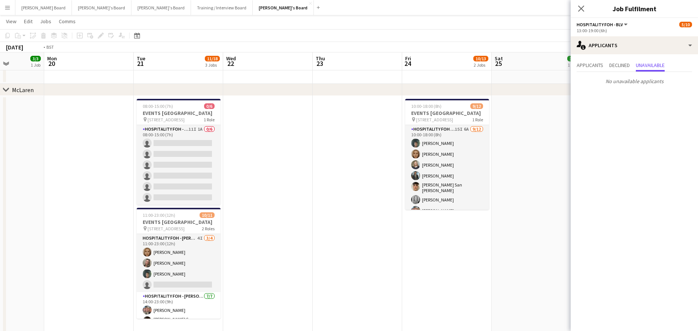
drag, startPoint x: 496, startPoint y: 230, endPoint x: 302, endPoint y: 227, distance: 194.0
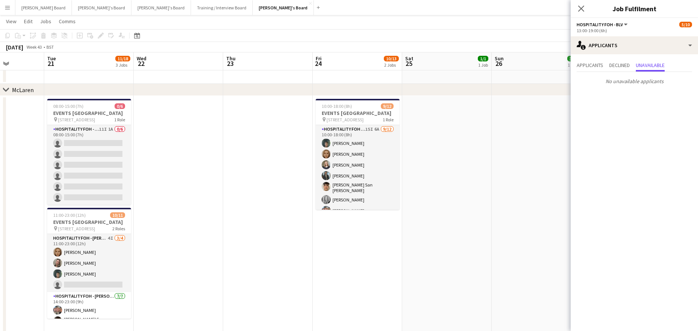
scroll to position [0, 315]
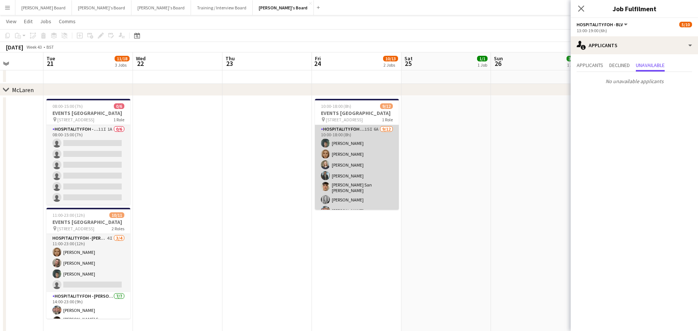
click at [364, 175] on app-card-role "Hospitality FOH - TLC 15I 6A 9/12 10:00-18:00 (8h) Harrison Clarke Megan Ellis …" at bounding box center [357, 198] width 84 height 147
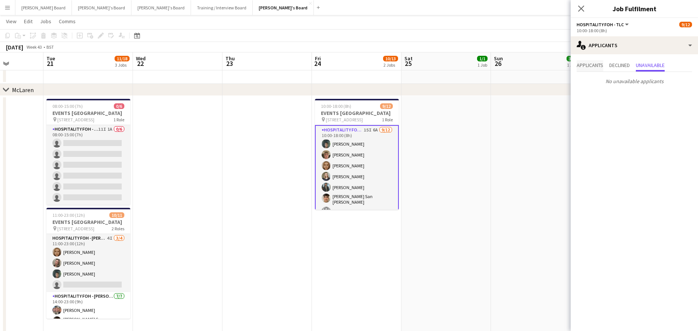
click at [603, 67] on span "Applicants" at bounding box center [590, 65] width 27 height 5
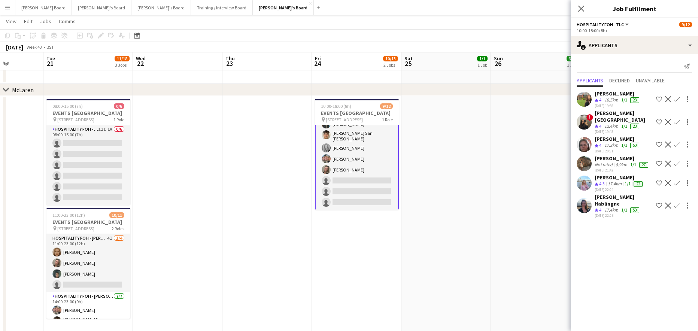
scroll to position [69, 0]
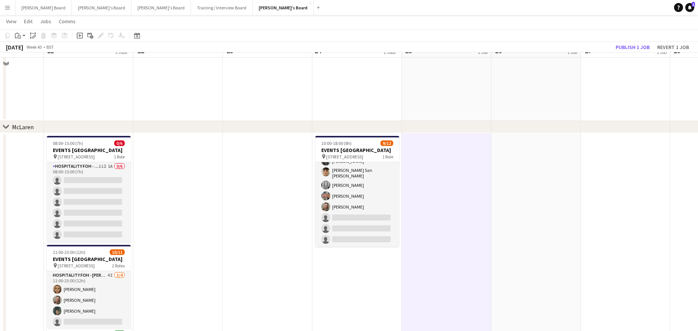
scroll to position [0, 0]
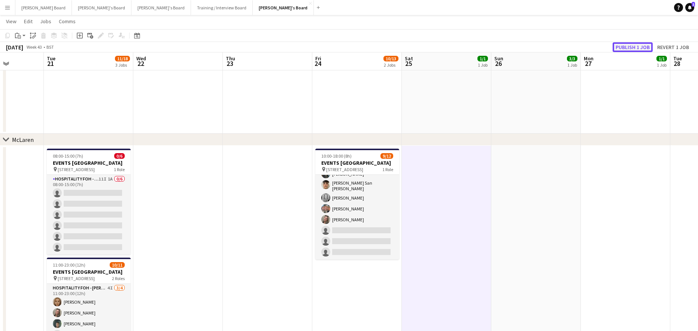
click at [638, 46] on button "Publish 1 job" at bounding box center [633, 47] width 40 height 10
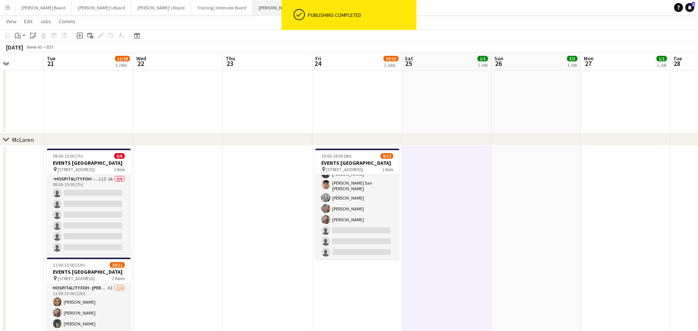
click at [253, 1] on button "Jakub's Board Close" at bounding box center [283, 7] width 61 height 15
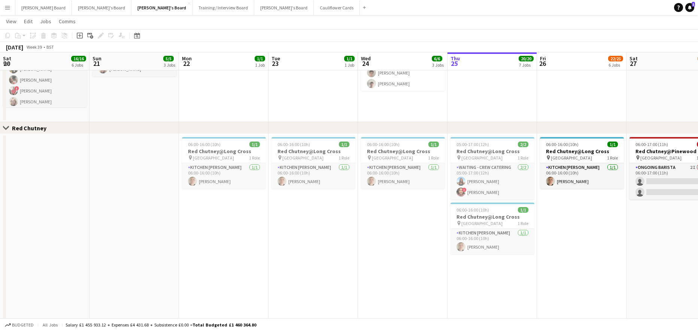
scroll to position [10, 0]
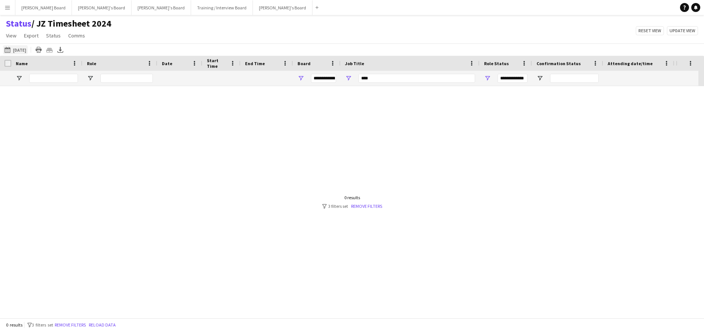
type input "***"
click at [24, 52] on button "25-09-2025 to 01-10-2025 06-09-2025" at bounding box center [15, 49] width 25 height 9
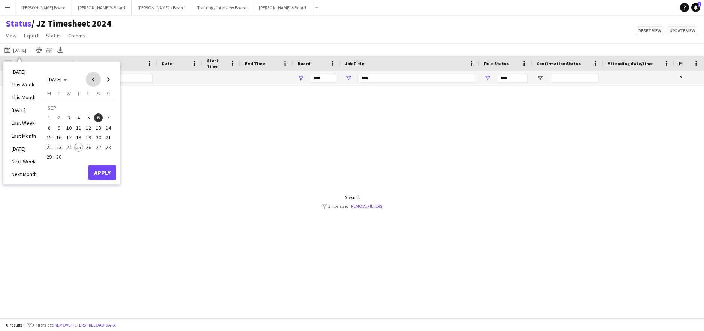
click at [93, 77] on span "Previous month" at bounding box center [93, 79] width 15 height 15
click at [110, 81] on span "Next month" at bounding box center [108, 79] width 15 height 15
click at [81, 148] on span "25" at bounding box center [78, 147] width 9 height 9
drag, startPoint x: 110, startPoint y: 79, endPoint x: 113, endPoint y: 89, distance: 10.4
click at [110, 79] on span "Next month" at bounding box center [108, 79] width 15 height 15
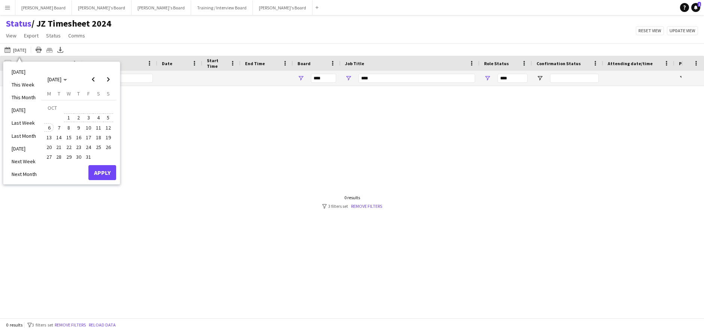
drag, startPoint x: 48, startPoint y: 130, endPoint x: 52, endPoint y: 134, distance: 5.3
click at [48, 130] on span "6" at bounding box center [49, 127] width 9 height 9
drag, startPoint x: 89, startPoint y: 167, endPoint x: 94, endPoint y: 168, distance: 4.6
click at [92, 168] on button "Apply" at bounding box center [102, 172] width 28 height 15
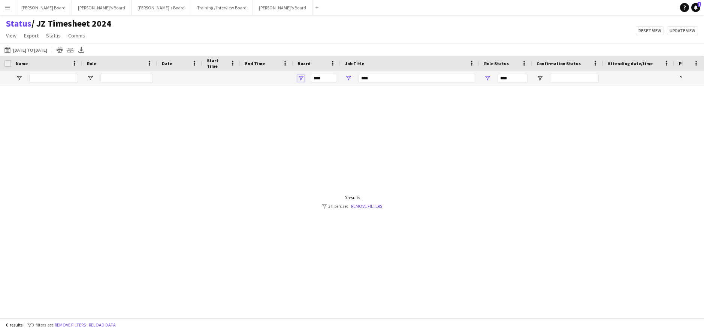
click at [303, 78] on span "Open Filter Menu" at bounding box center [300, 78] width 7 height 7
click at [368, 204] on link "Remove filters" at bounding box center [366, 206] width 31 height 6
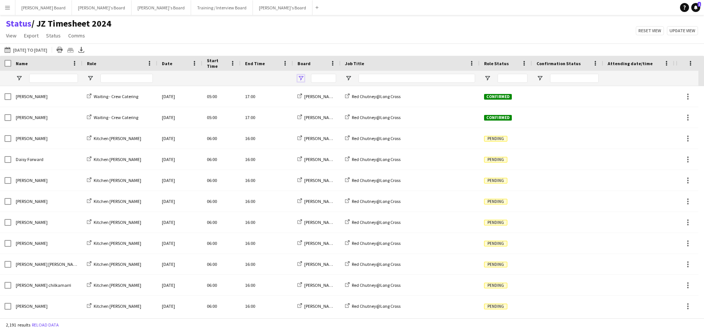
click at [301, 77] on span "Open Filter Menu" at bounding box center [300, 78] width 7 height 7
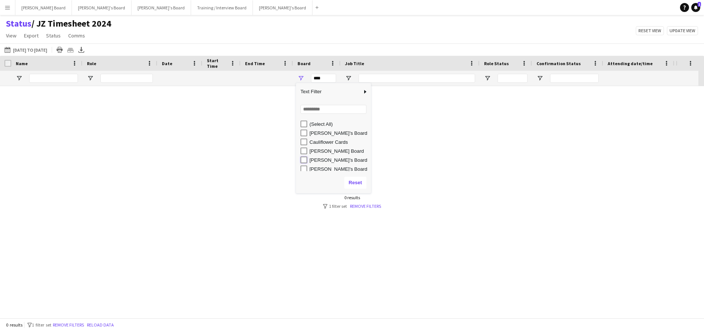
type input "**********"
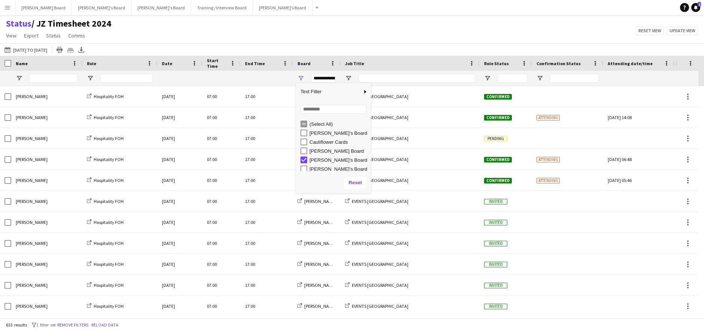
click at [364, 39] on div "Status / JZ Timesheet 2024 View Views Default view Airshow Accreditation Airsho…" at bounding box center [352, 30] width 704 height 25
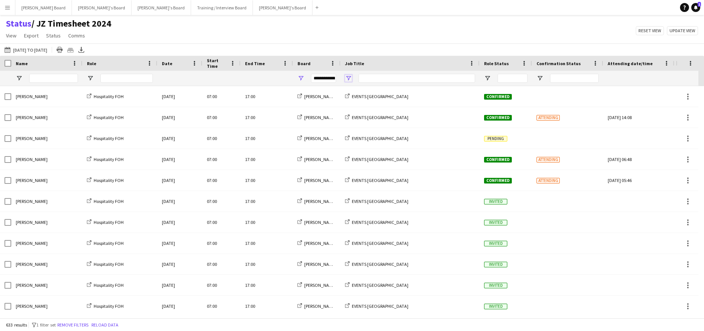
drag, startPoint x: 350, startPoint y: 76, endPoint x: 350, endPoint y: 82, distance: 5.2
click at [350, 77] on span "Open Filter Menu" at bounding box center [348, 78] width 7 height 7
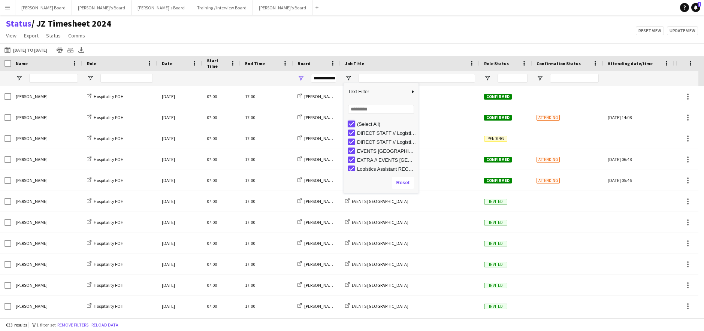
type input "***"
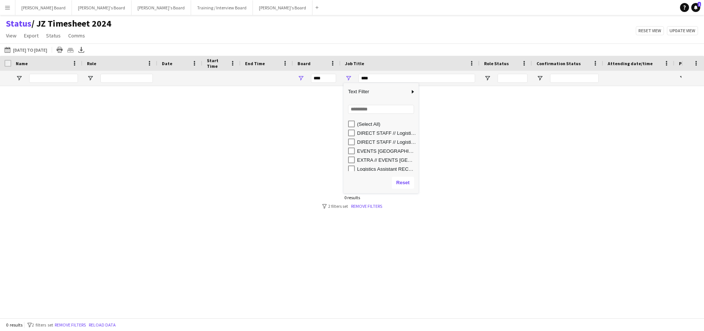
click at [370, 152] on div "EVENTS McLaren Technology Centre" at bounding box center [386, 151] width 59 height 6
type input "**********"
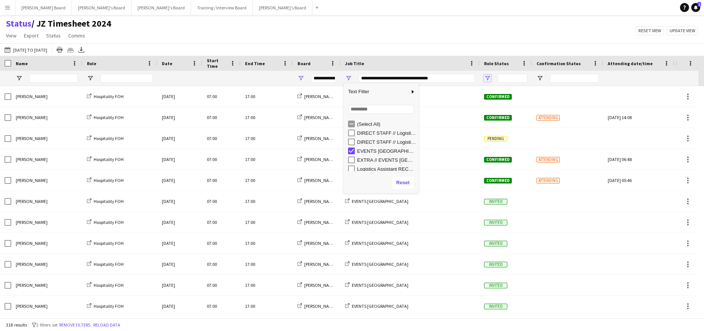
click at [487, 77] on span "Open Filter Menu" at bounding box center [487, 78] width 7 height 7
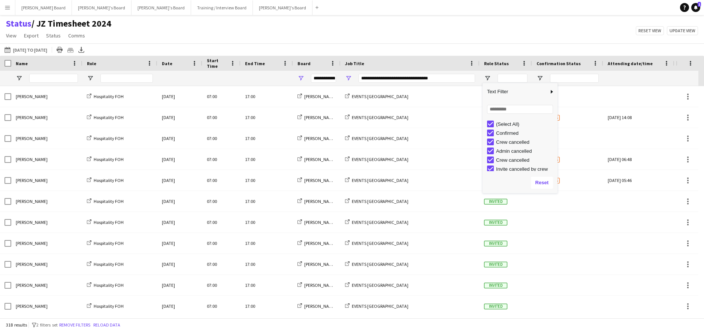
click at [490, 120] on div "(Select All)" at bounding box center [522, 123] width 70 height 9
type input "***"
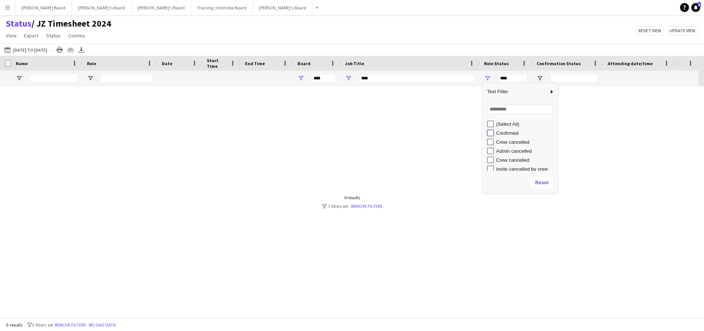
type input "**********"
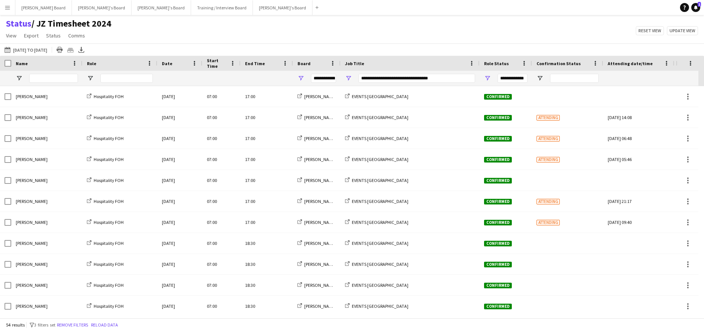
click at [451, 35] on div "Status / JZ Timesheet 2024 View Views Default view Airshow Accreditation Airsho…" at bounding box center [352, 30] width 704 height 25
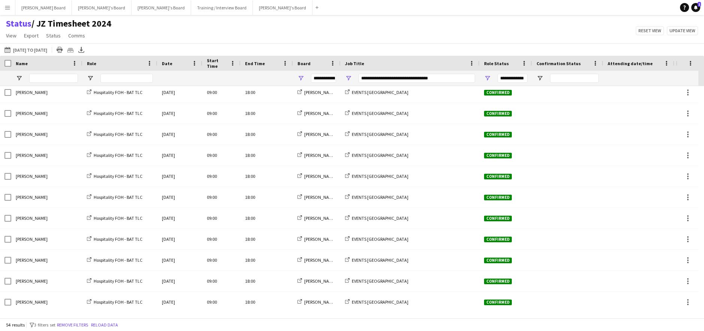
scroll to position [399, 0]
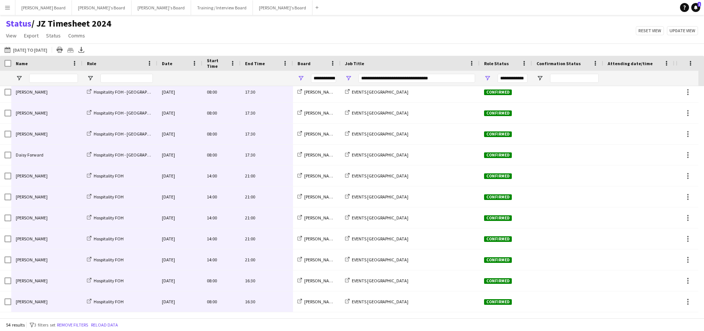
drag, startPoint x: 270, startPoint y: 146, endPoint x: 38, endPoint y: 294, distance: 275.3
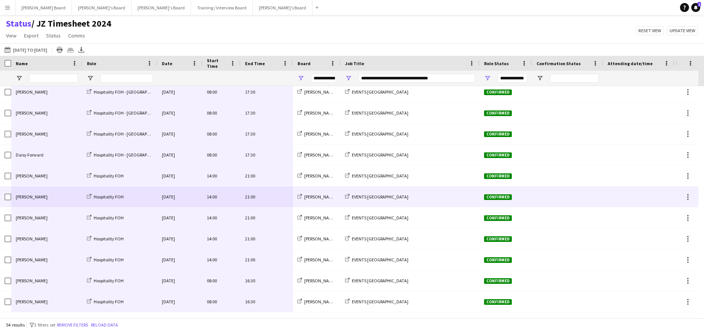
click at [656, 201] on div at bounding box center [638, 196] width 62 height 21
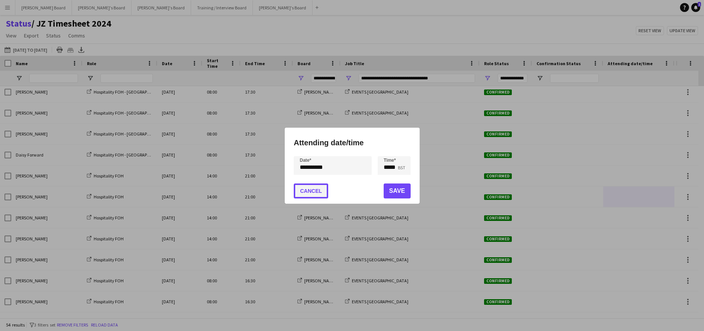
click at [327, 189] on button "Cancel" at bounding box center [311, 190] width 34 height 15
